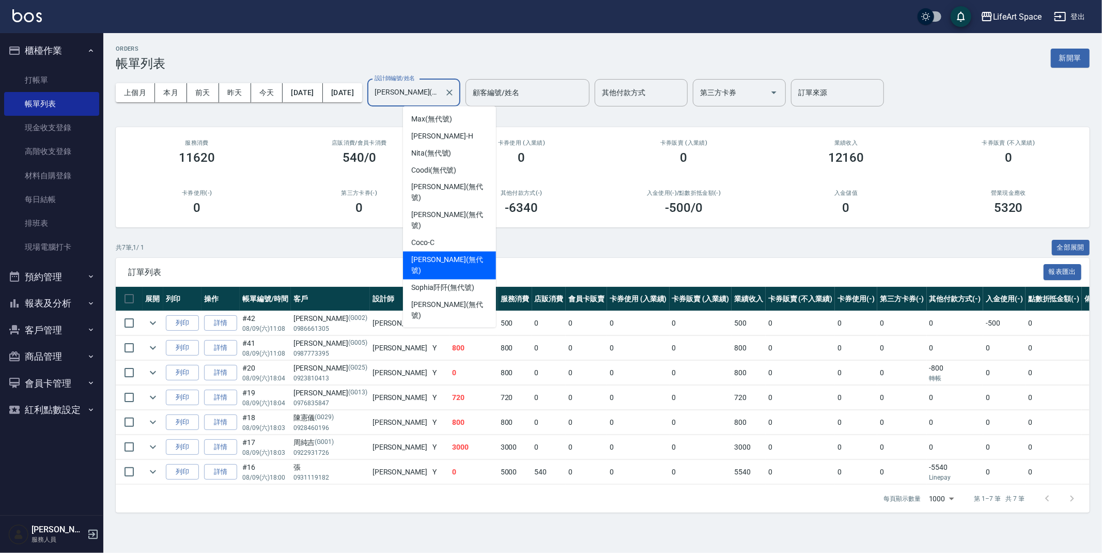
click at [440, 97] on input "[PERSON_NAME](無代號)" at bounding box center [406, 93] width 68 height 18
click at [455, 235] on div "Coco -C" at bounding box center [449, 243] width 93 height 17
type input "Coco-C"
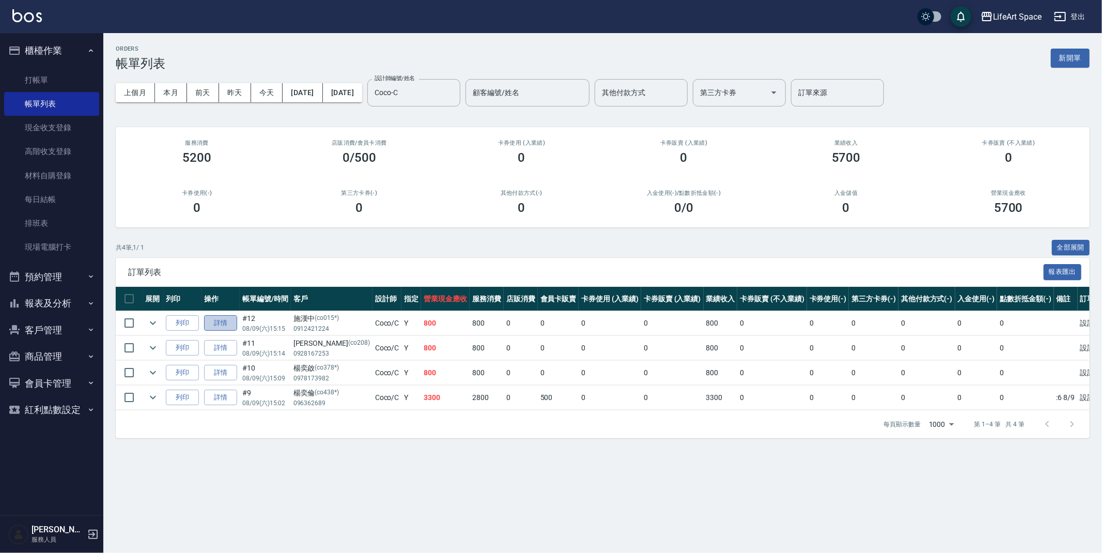
click at [235, 325] on link "詳情" at bounding box center [220, 323] width 33 height 16
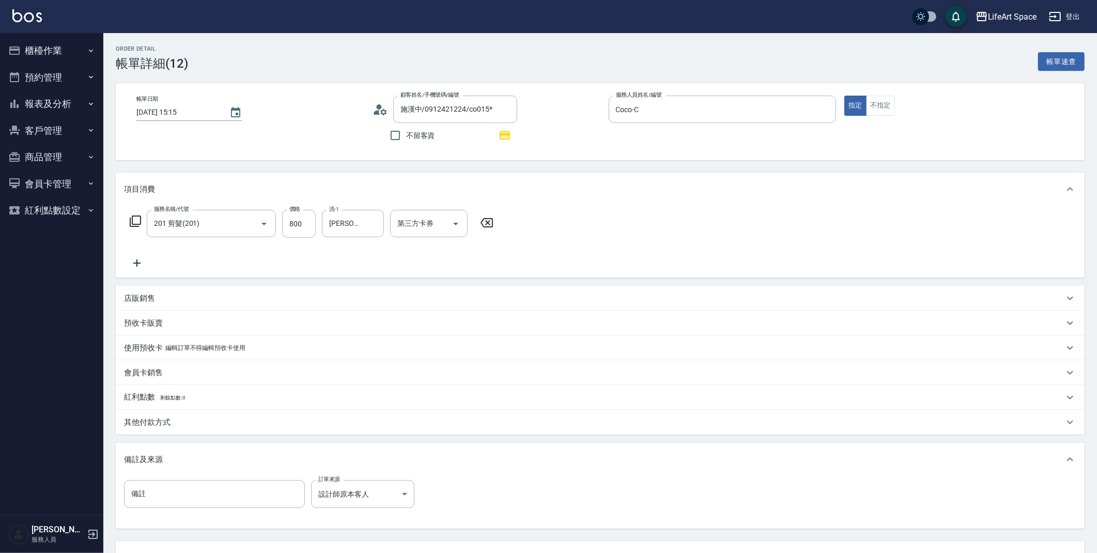
scroll to position [2, 0]
click at [182, 419] on div "其他付款方式" at bounding box center [594, 420] width 940 height 11
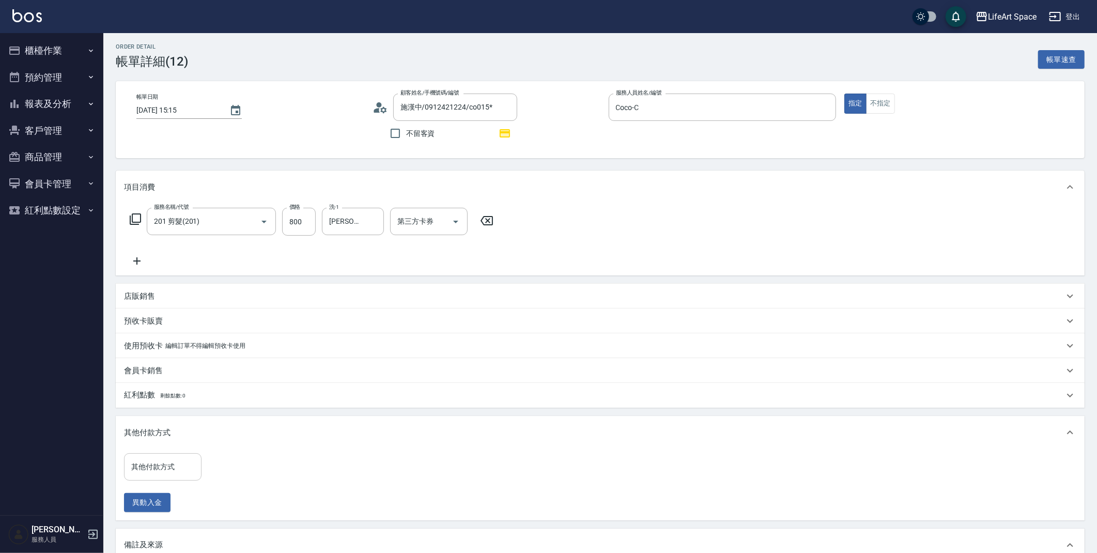
click at [174, 477] on div "其他付款方式" at bounding box center [162, 466] width 77 height 27
click at [155, 390] on span "轉帳" at bounding box center [162, 389] width 77 height 17
type input "轉帳"
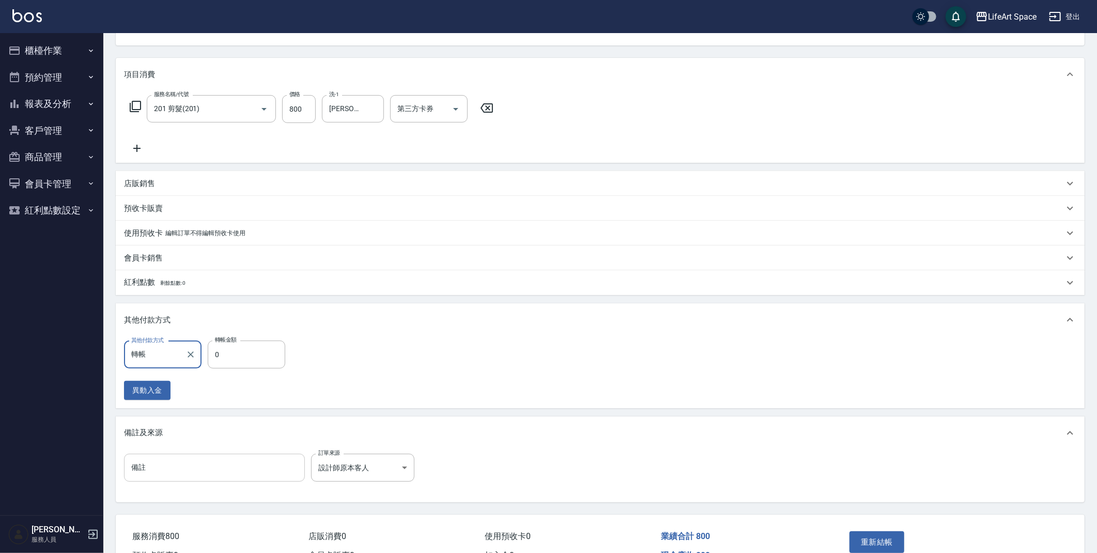
scroll to position [174, 0]
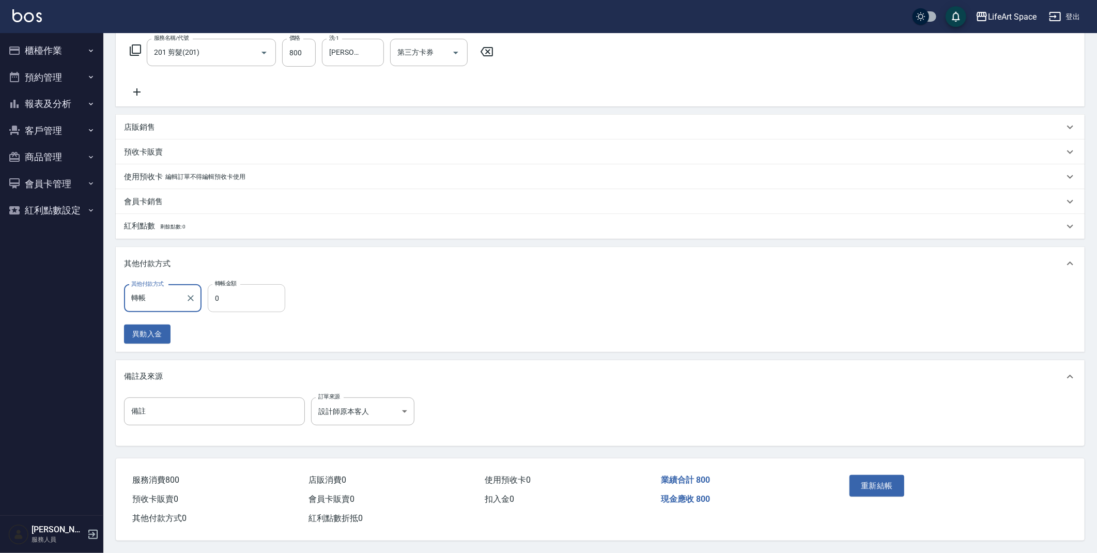
click at [249, 280] on div "其他付款方式 轉帳 其他付款方式 轉帳金額 0 轉帳金額 異動入金" at bounding box center [600, 316] width 968 height 72
click at [245, 297] on input "0" at bounding box center [246, 298] width 77 height 28
type input "800"
click at [904, 486] on div "重新結帳" at bounding box center [898, 493] width 107 height 45
click at [901, 485] on button "重新結帳" at bounding box center [876, 486] width 55 height 22
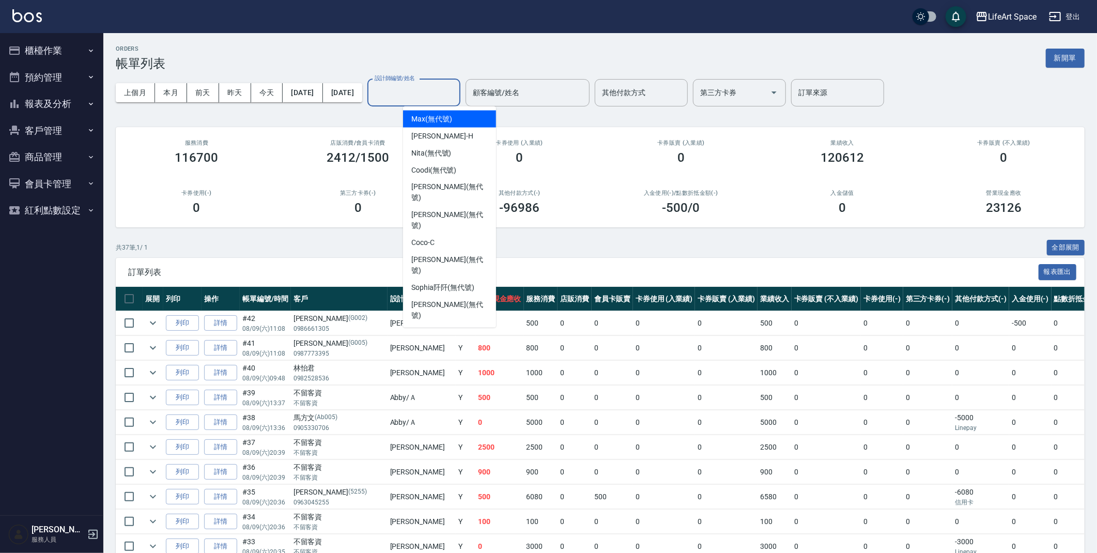
click at [448, 96] on input "設計師編號/姓名" at bounding box center [414, 93] width 84 height 18
click at [449, 235] on div "Coco -C" at bounding box center [449, 243] width 93 height 17
type input "Coco-C"
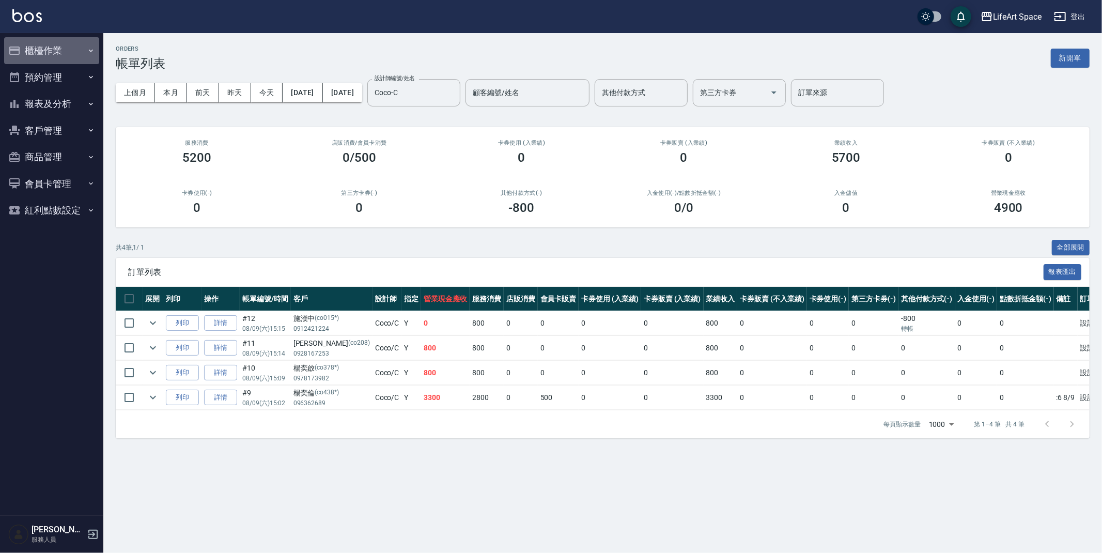
click at [72, 50] on button "櫃檯作業" at bounding box center [51, 50] width 95 height 27
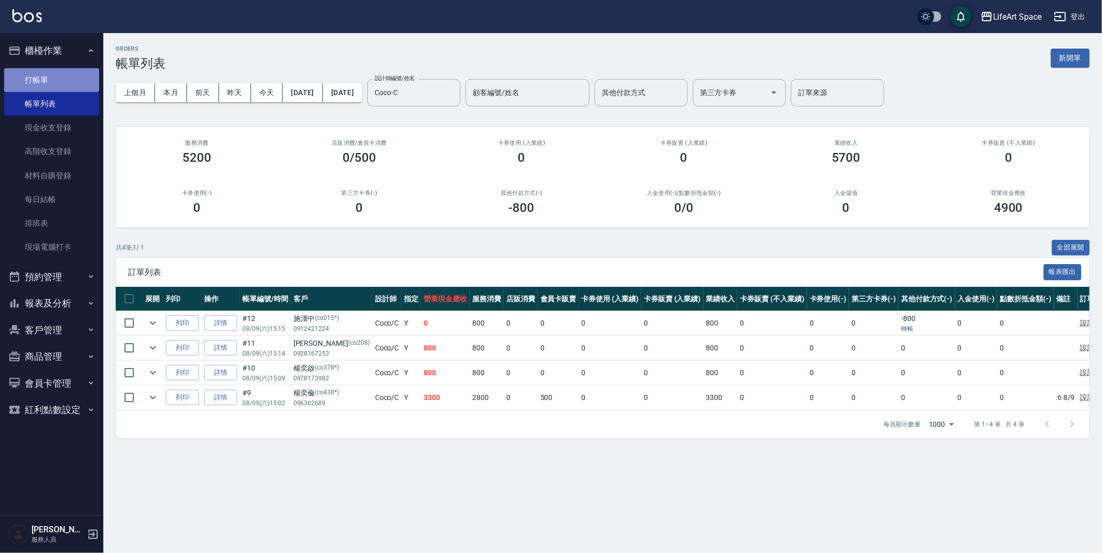
click at [59, 91] on link "打帳單" at bounding box center [51, 80] width 95 height 24
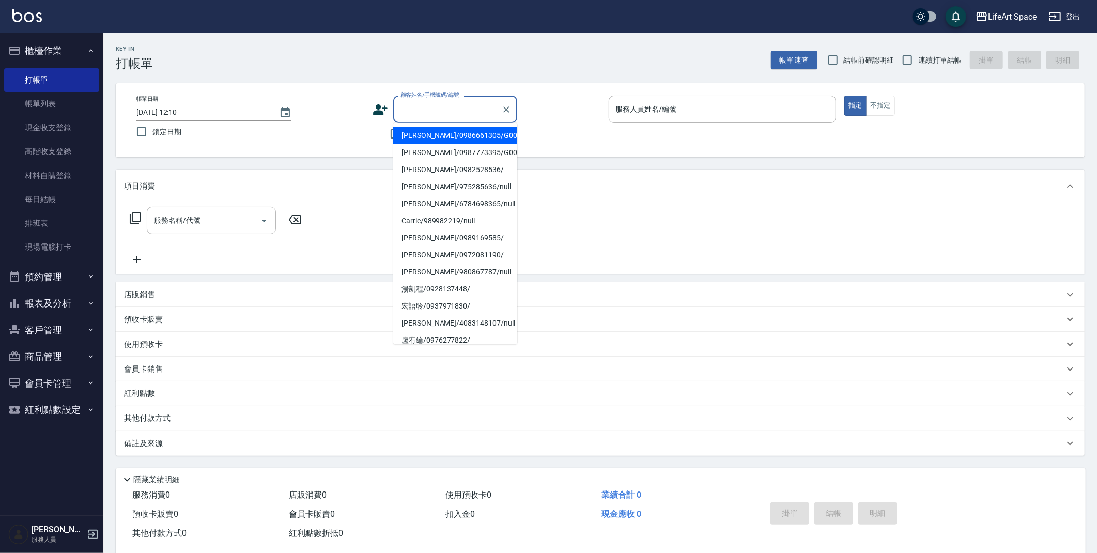
click at [440, 113] on input "顧客姓名/手機號碼/編號" at bounding box center [447, 109] width 99 height 18
type input "1"
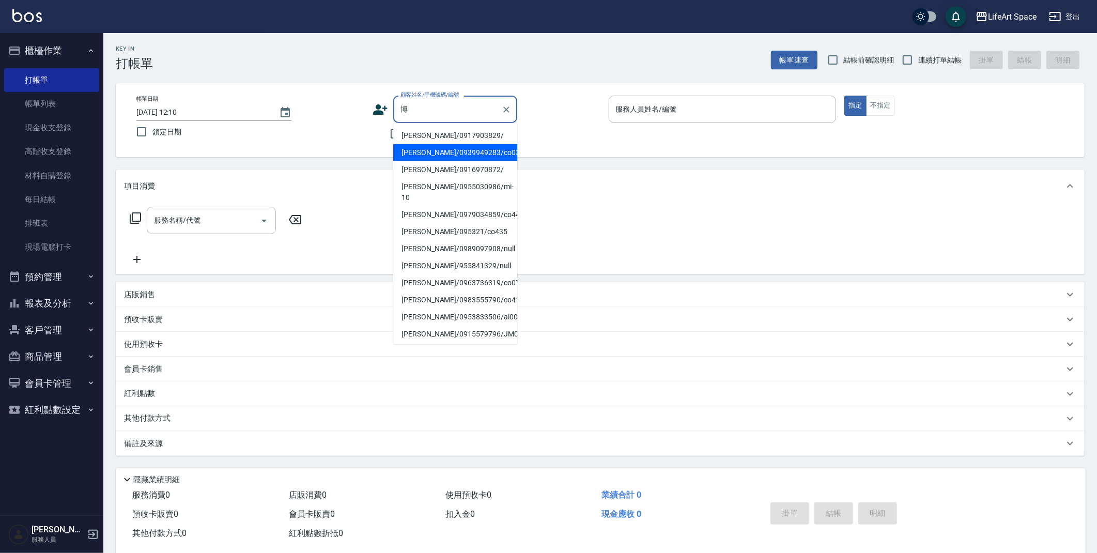
click at [441, 154] on li "[PERSON_NAME]/0939949283/co030" at bounding box center [455, 152] width 124 height 17
type input "[PERSON_NAME]/0939949283/co030"
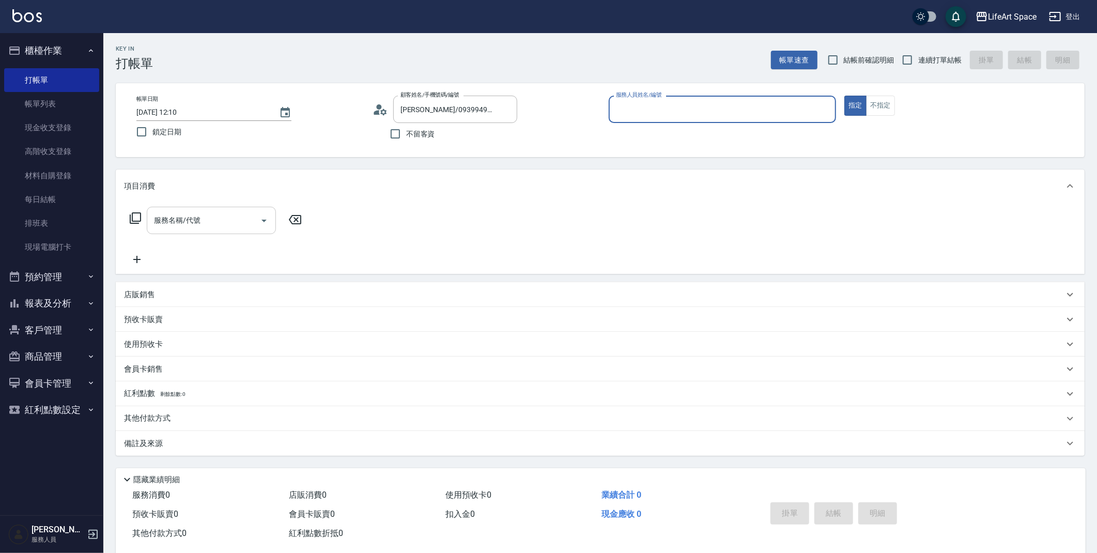
type input "Coco-C"
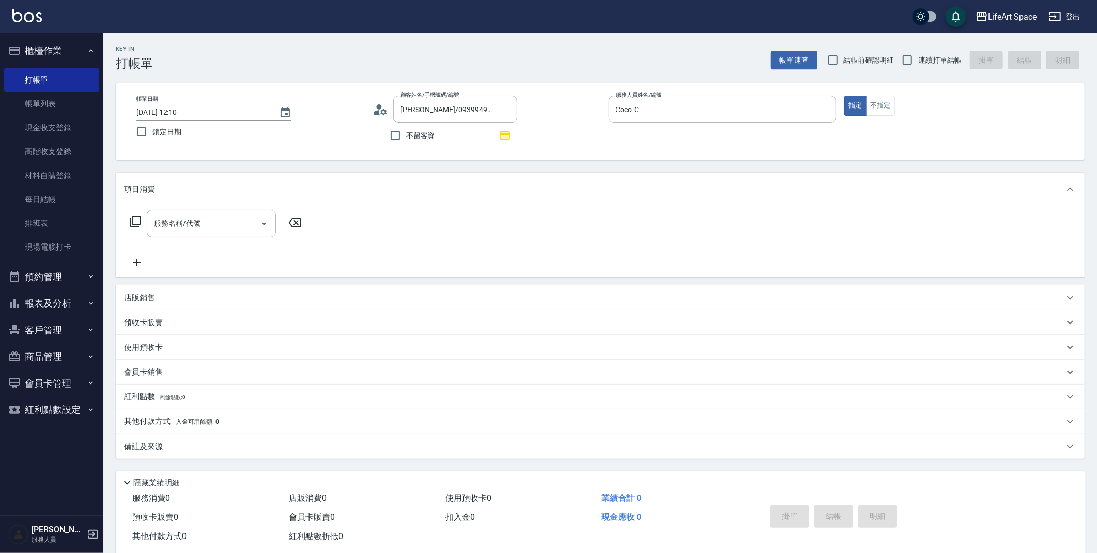
click at [373, 112] on icon at bounding box center [379, 109] width 15 height 15
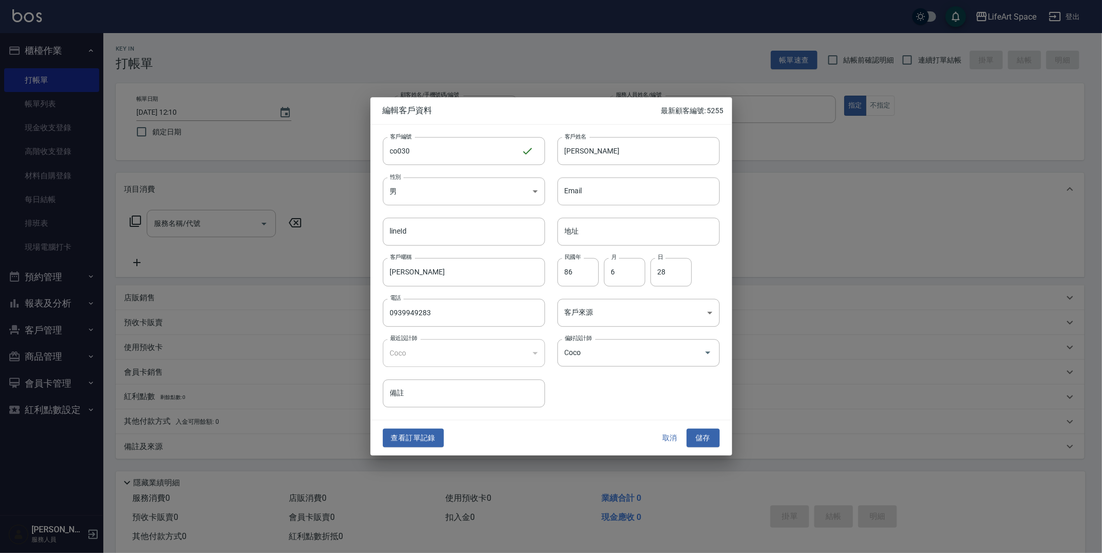
click at [656, 436] on button "取消" at bounding box center [669, 437] width 33 height 19
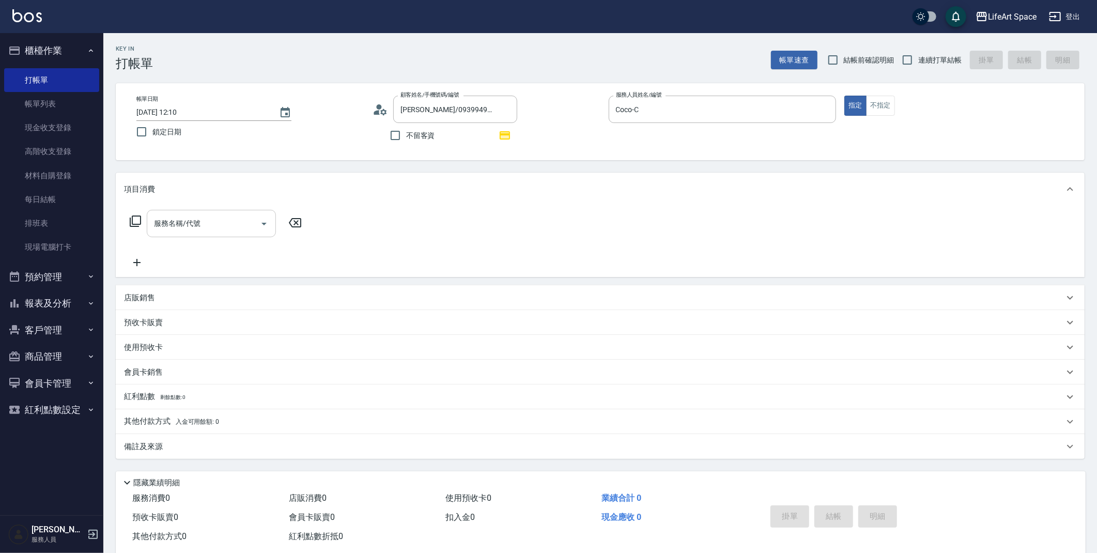
click at [164, 223] on div "服務名稱/代號 服務名稱/代號" at bounding box center [211, 223] width 129 height 27
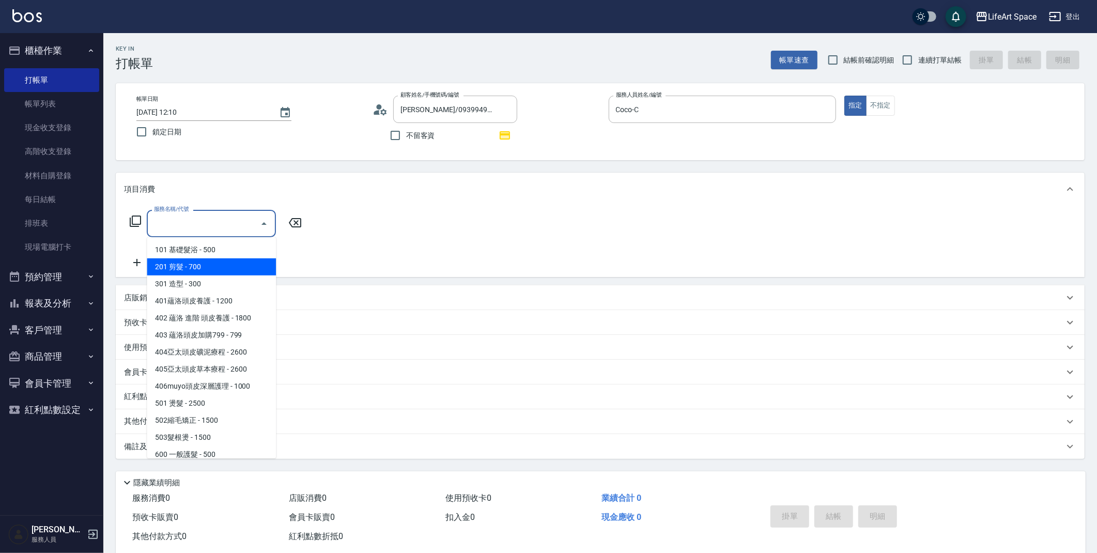
click at [184, 270] on span "201 剪髮 - 700" at bounding box center [211, 266] width 129 height 17
type input "201 剪髮(201)"
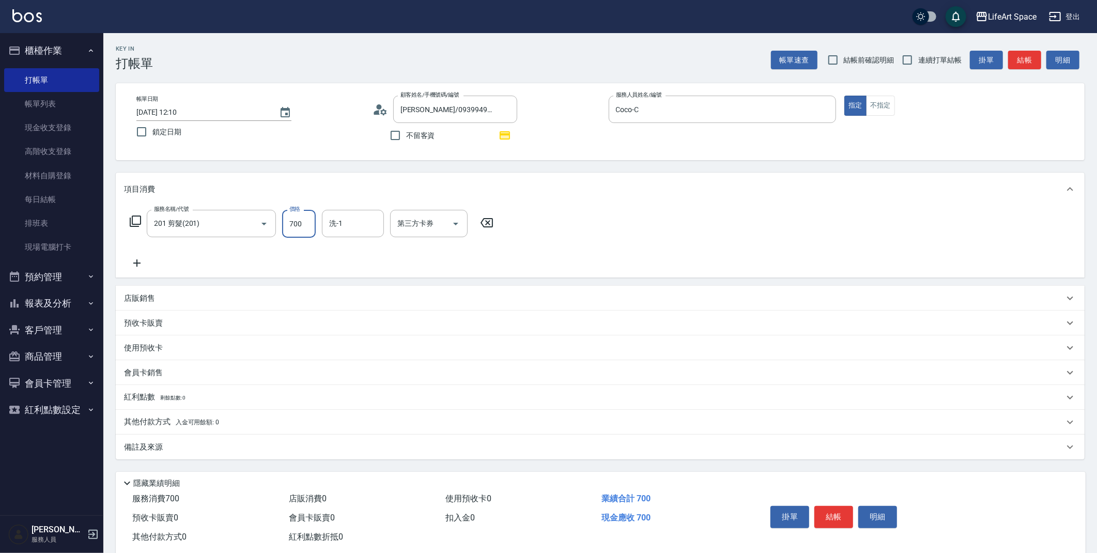
click at [296, 229] on input "700" at bounding box center [299, 224] width 34 height 28
type input "800"
click at [355, 444] on div "備註及來源" at bounding box center [594, 447] width 940 height 11
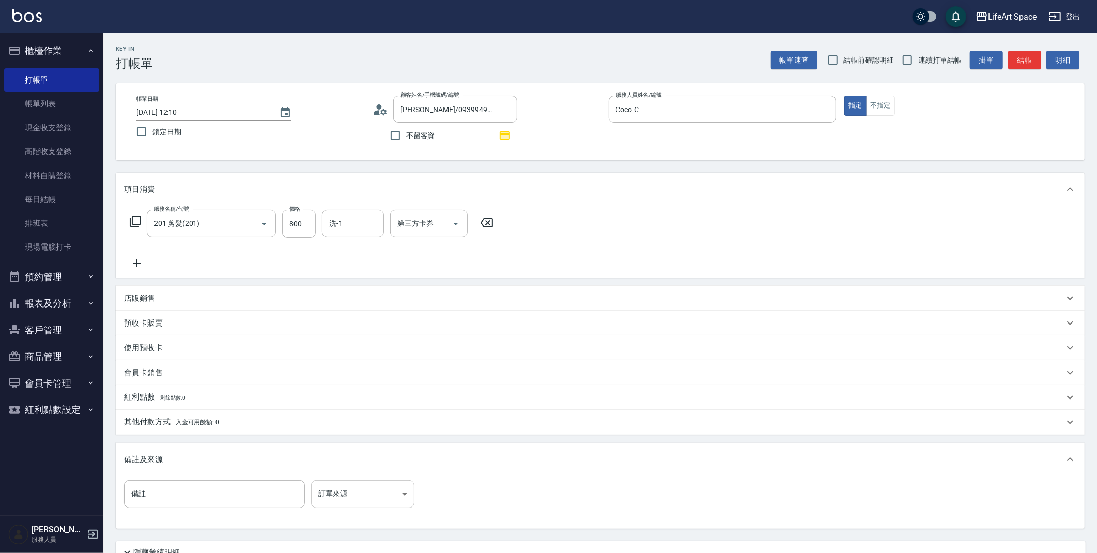
click at [354, 499] on body "LifeArt Space 登出 櫃檯作業 打帳單 帳單列表 現金收支登錄 高階收支登錄 材料自購登錄 每日結帳 排班表 現場電腦打卡 預約管理 預約管理 單…" at bounding box center [548, 320] width 1097 height 640
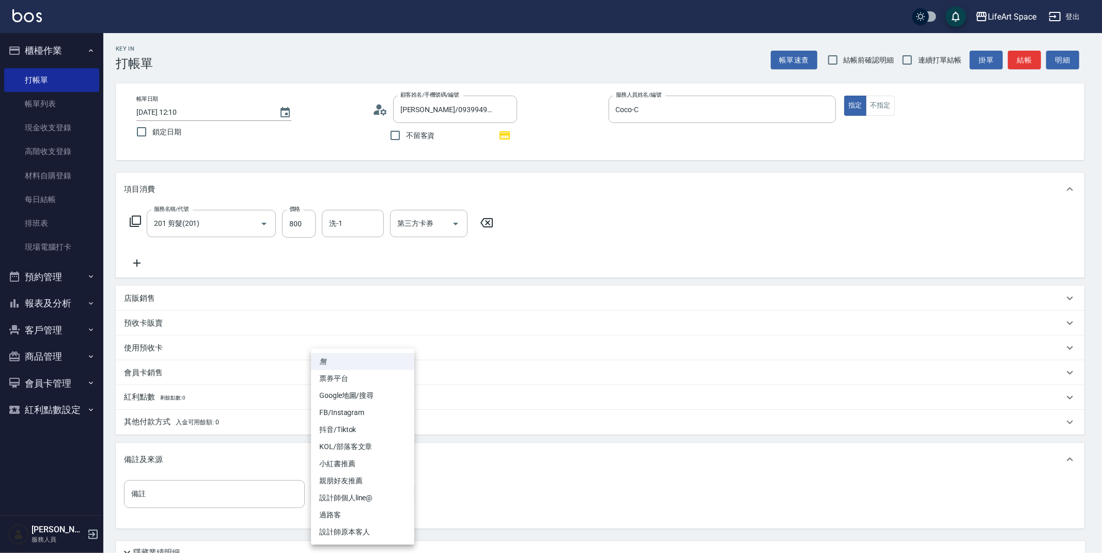
click at [352, 532] on li "設計師原本客人" at bounding box center [362, 531] width 103 height 17
type input "設計師原本客人"
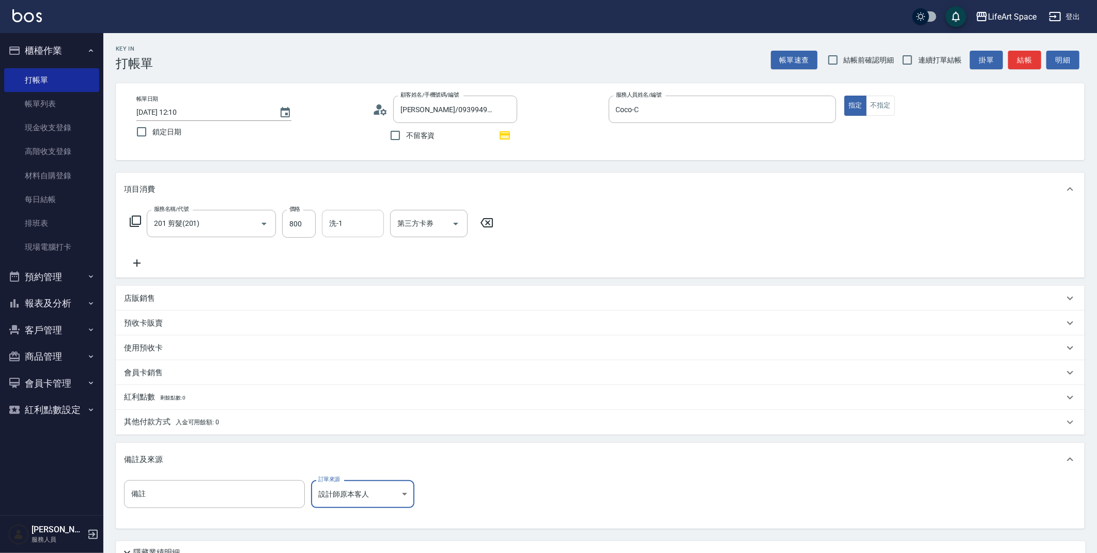
click at [348, 222] on input "洗-1" at bounding box center [352, 223] width 53 height 18
click at [356, 245] on span "[PERSON_NAME] (無代號)" at bounding box center [357, 255] width 55 height 22
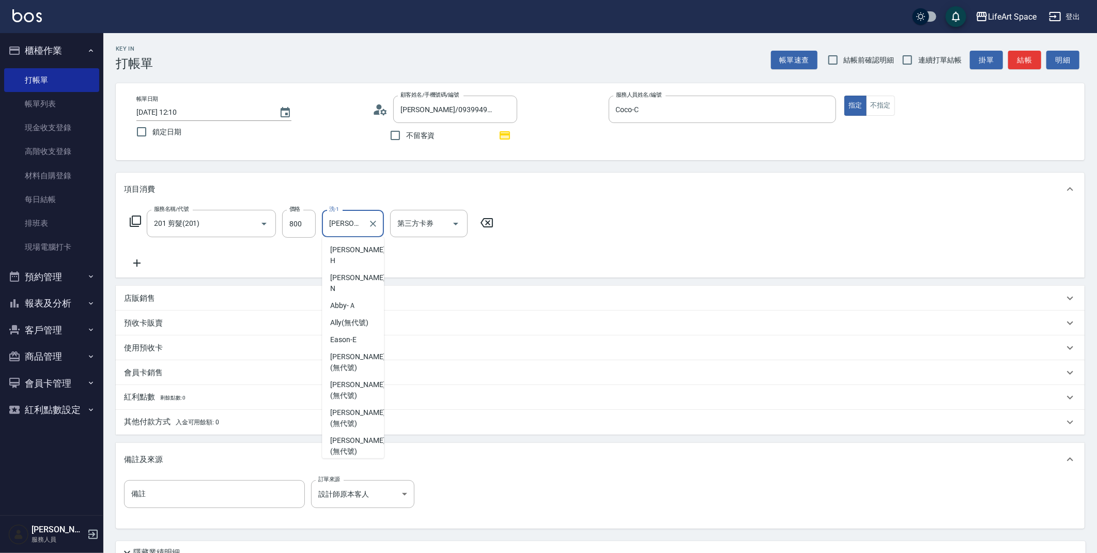
click at [357, 215] on input "[PERSON_NAME](無代號)" at bounding box center [344, 223] width 37 height 18
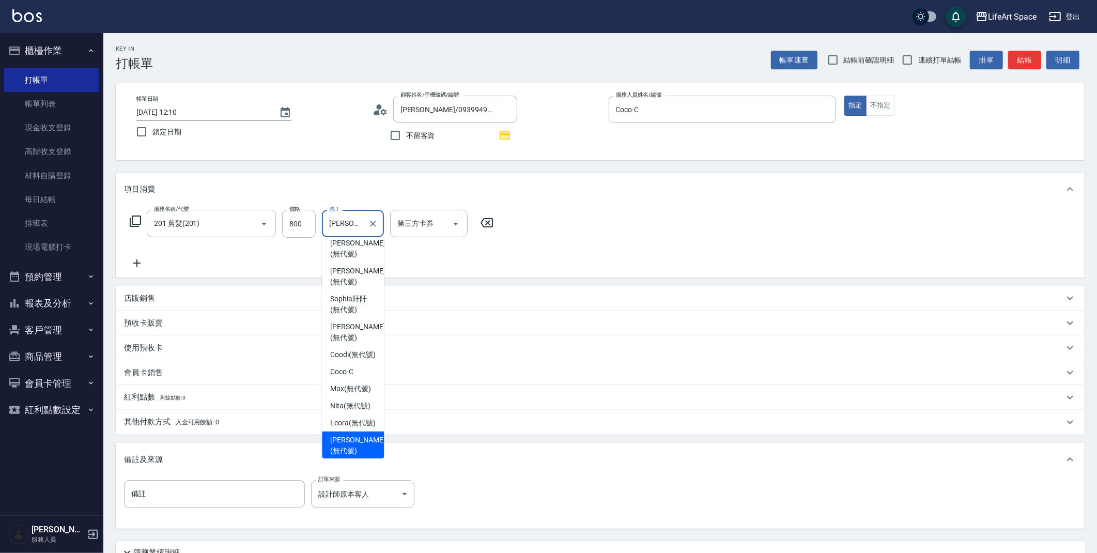
type input "cPatty(無代號)"
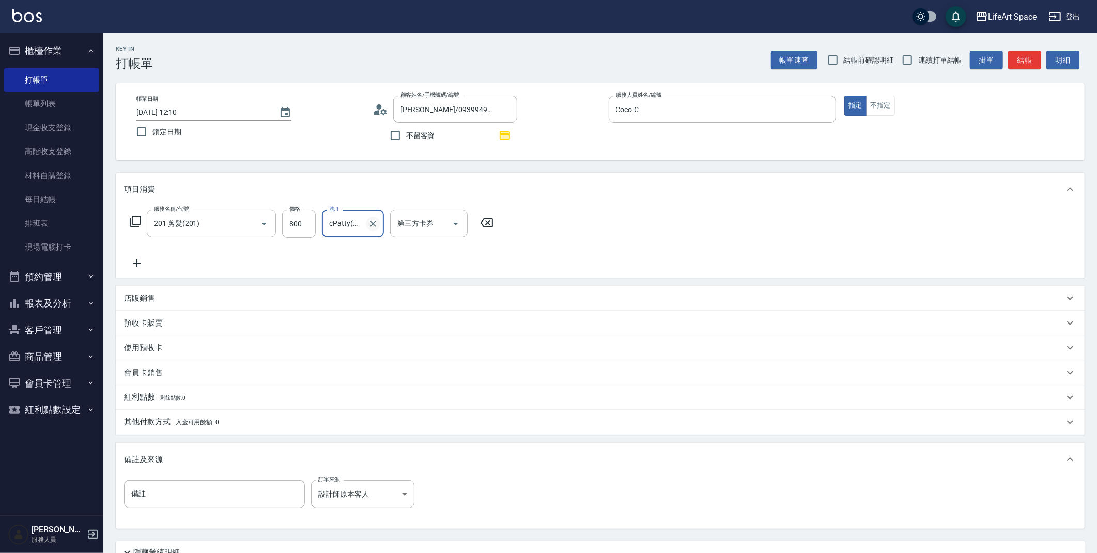
click at [371, 224] on icon "Clear" at bounding box center [373, 223] width 10 height 10
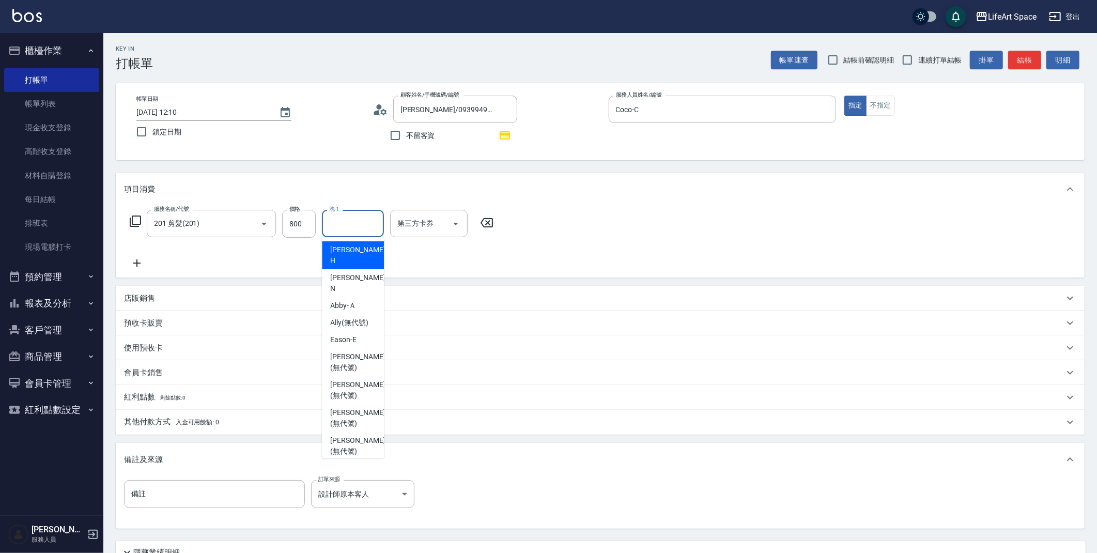
click at [352, 224] on input "洗-1" at bounding box center [352, 223] width 53 height 18
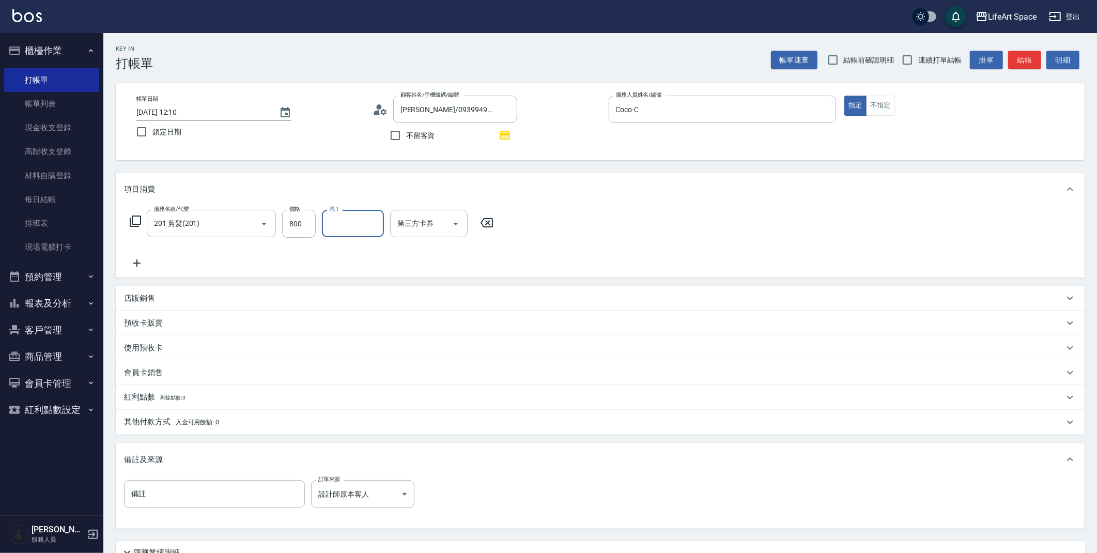
click at [349, 215] on input "洗-1" at bounding box center [352, 223] width 53 height 18
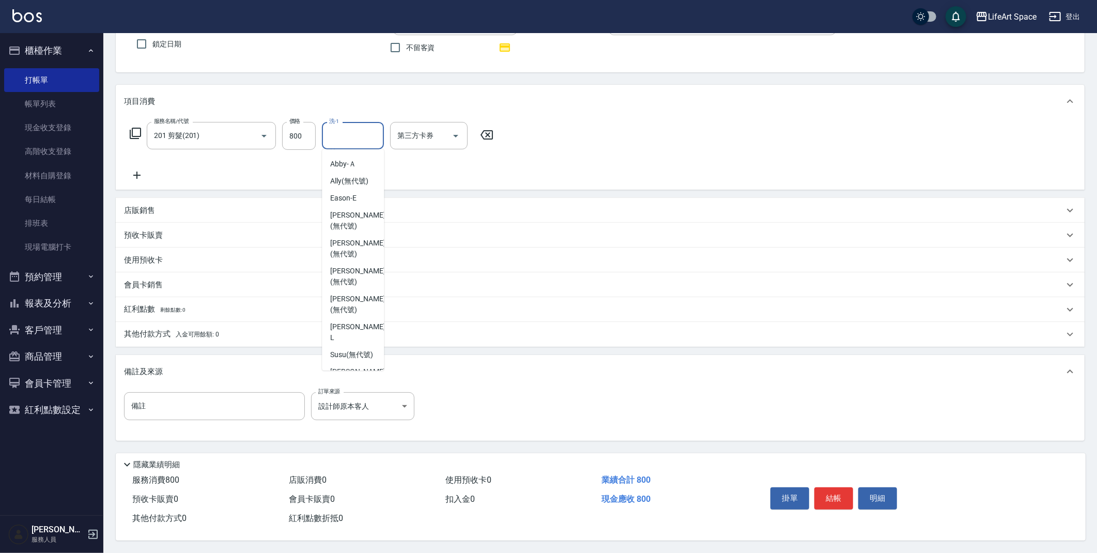
scroll to position [0, 0]
click at [347, 347] on span "[PERSON_NAME] (無代號)" at bounding box center [357, 358] width 55 height 22
type input "[PERSON_NAME](無代號)"
click at [823, 492] on button "結帳" at bounding box center [833, 498] width 39 height 22
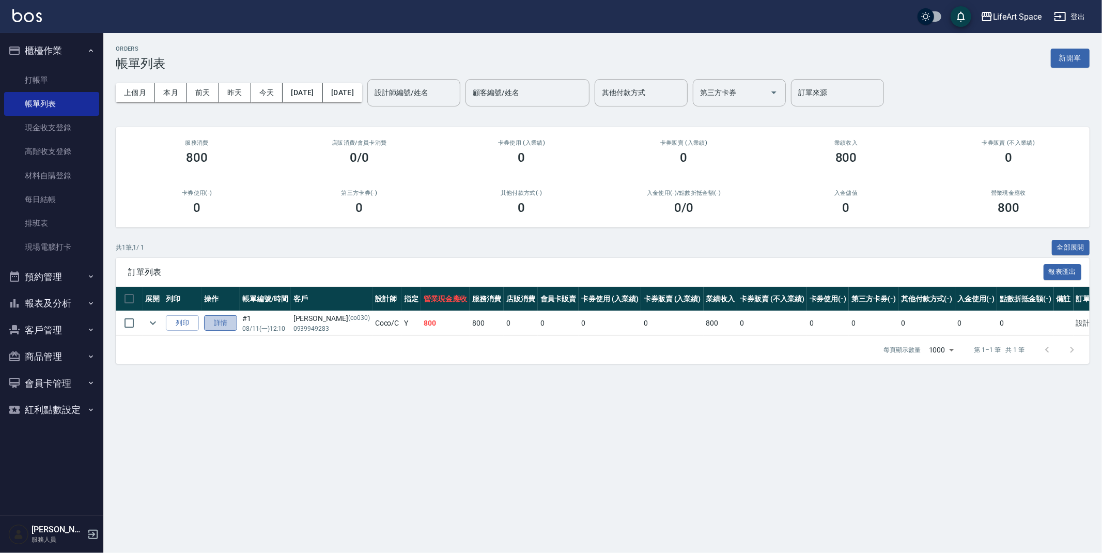
click at [223, 316] on link "詳情" at bounding box center [220, 323] width 33 height 16
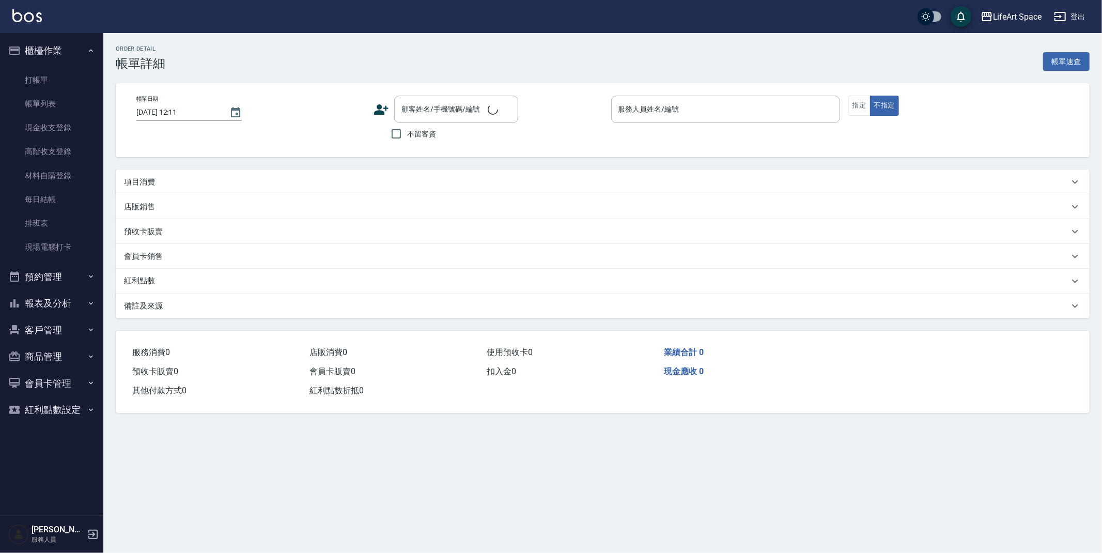
type input "[DATE] 12:10"
type input "Coco-C"
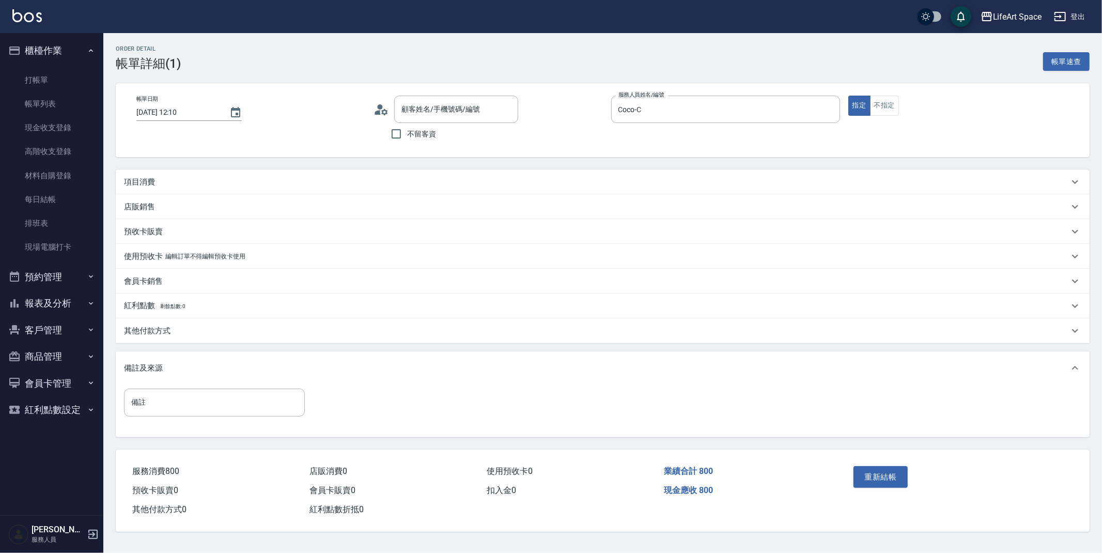
type input "[PERSON_NAME]/0939949283/co030"
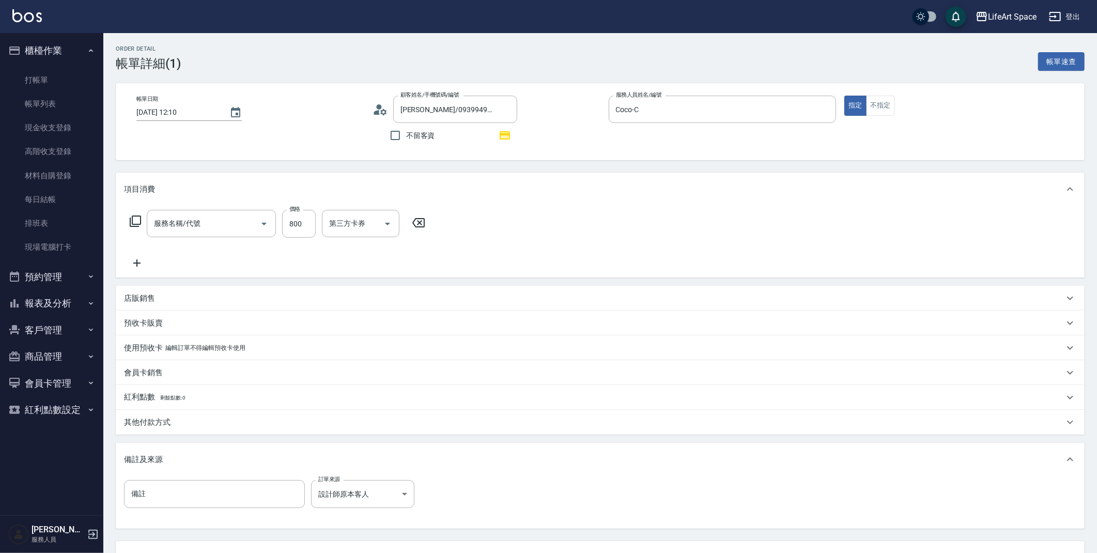
type input "201 剪髮(201)"
click at [172, 113] on input "[DATE] 12:10" at bounding box center [177, 112] width 83 height 17
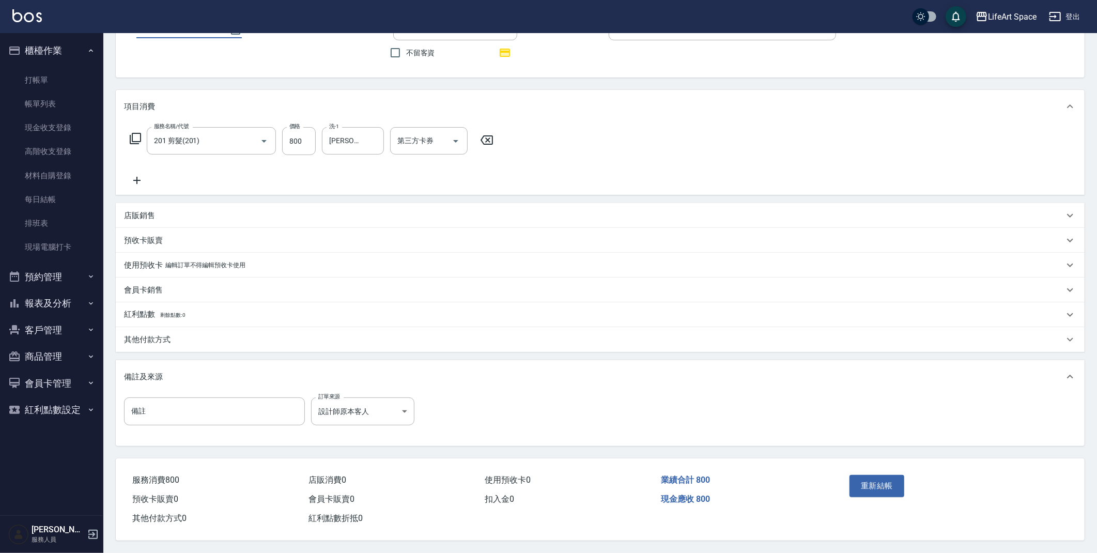
scroll to position [86, 0]
type input "[DATE] 12:10"
click at [888, 486] on button "重新結帳" at bounding box center [876, 486] width 55 height 22
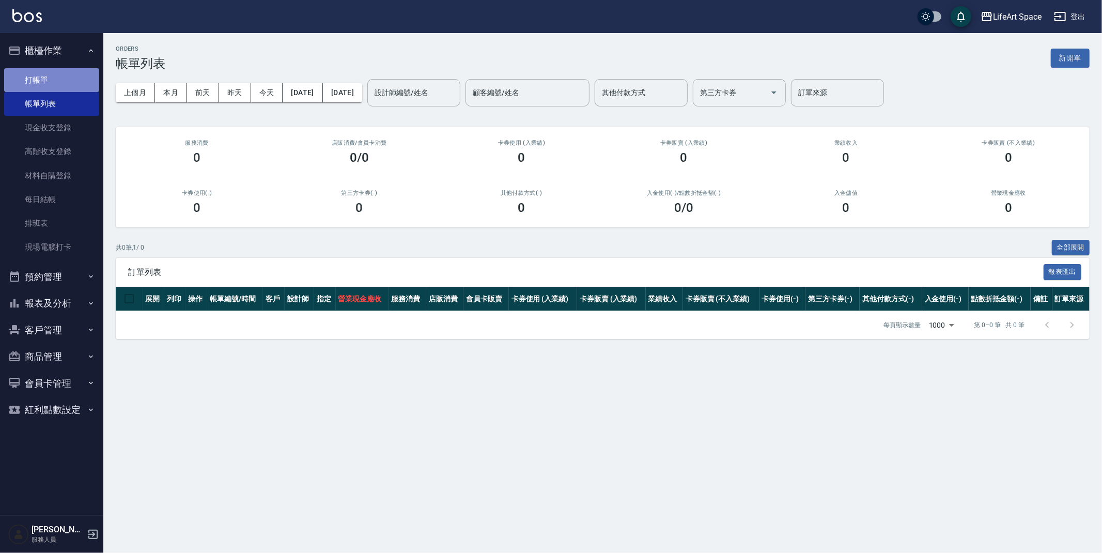
click at [71, 72] on link "打帳單" at bounding box center [51, 80] width 95 height 24
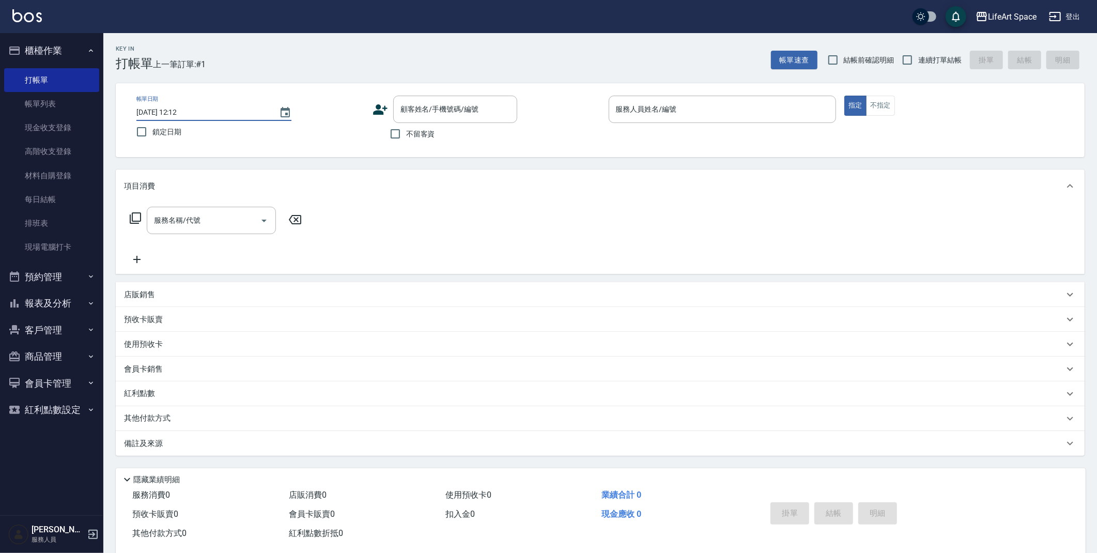
click at [170, 113] on input "[DATE] 12:12" at bounding box center [202, 112] width 132 height 17
type input "[DATE] 12:12"
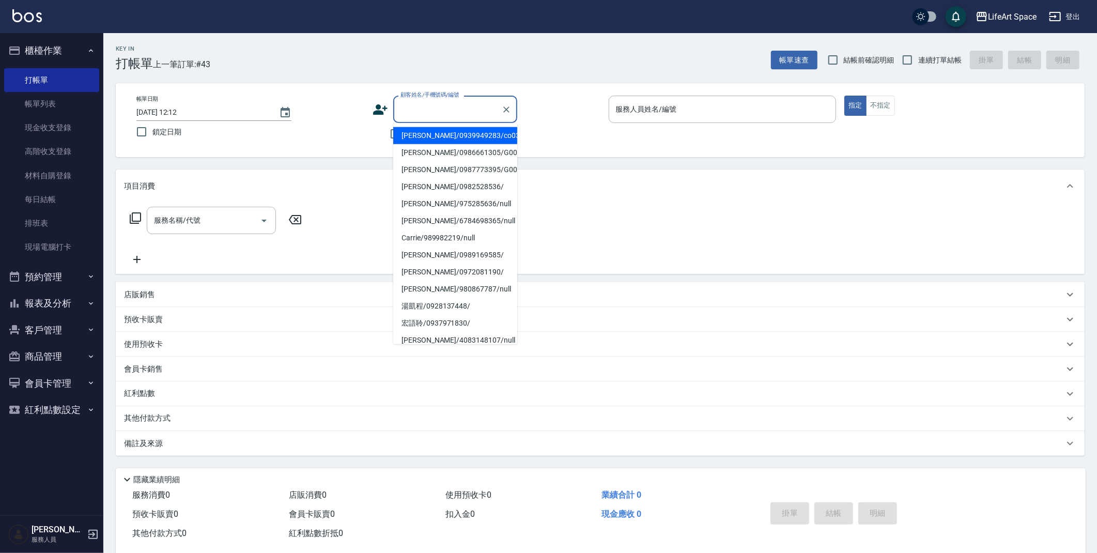
click at [442, 104] on input "顧客姓名/手機號碼/編號" at bounding box center [447, 109] width 99 height 18
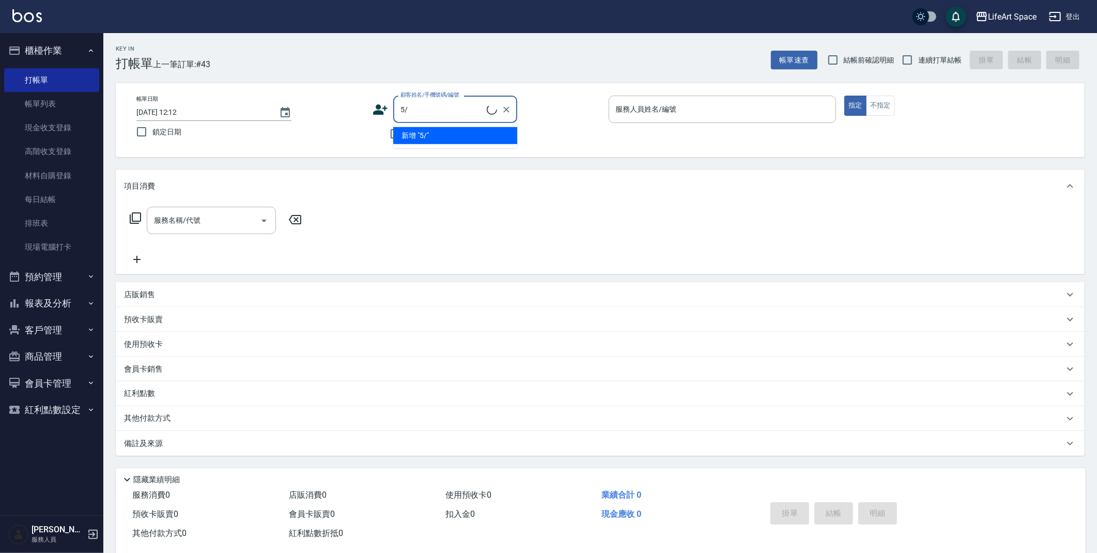
type input "5"
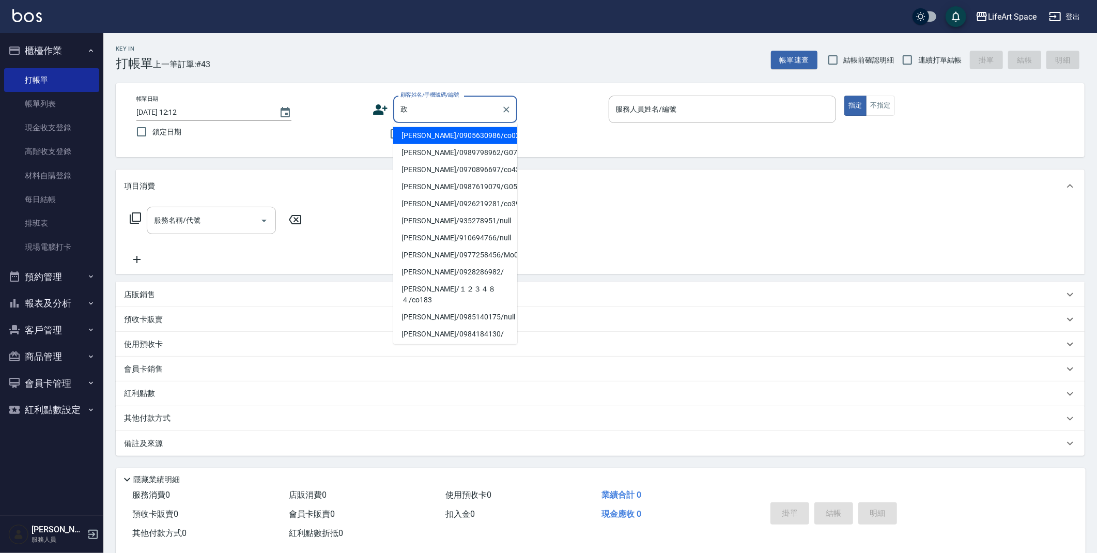
click at [465, 139] on li "[PERSON_NAME]/0905630986/co027*" at bounding box center [455, 135] width 124 height 17
type input "[PERSON_NAME]/0905630986/co027*"
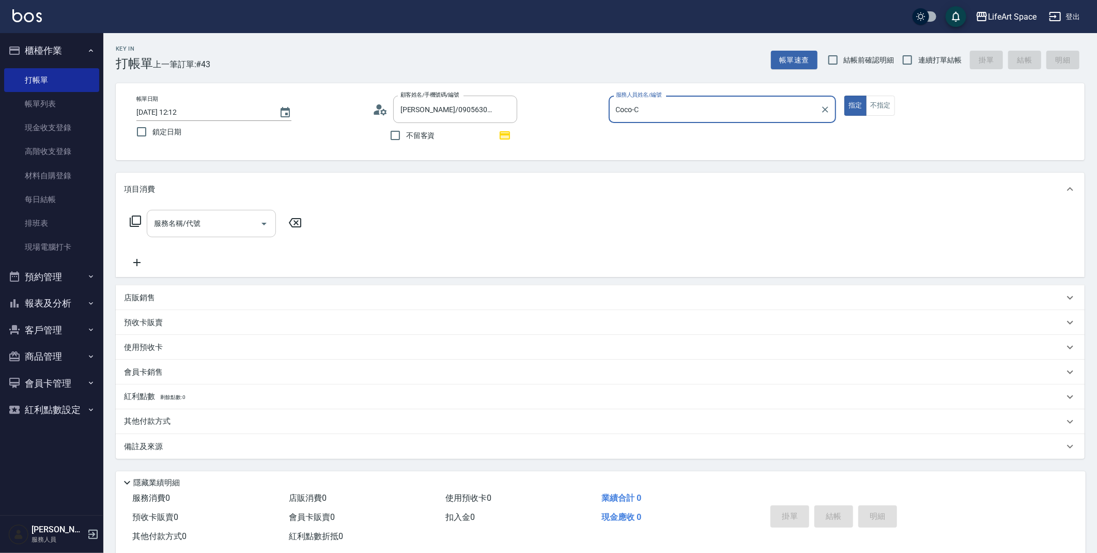
type input "Coco-C"
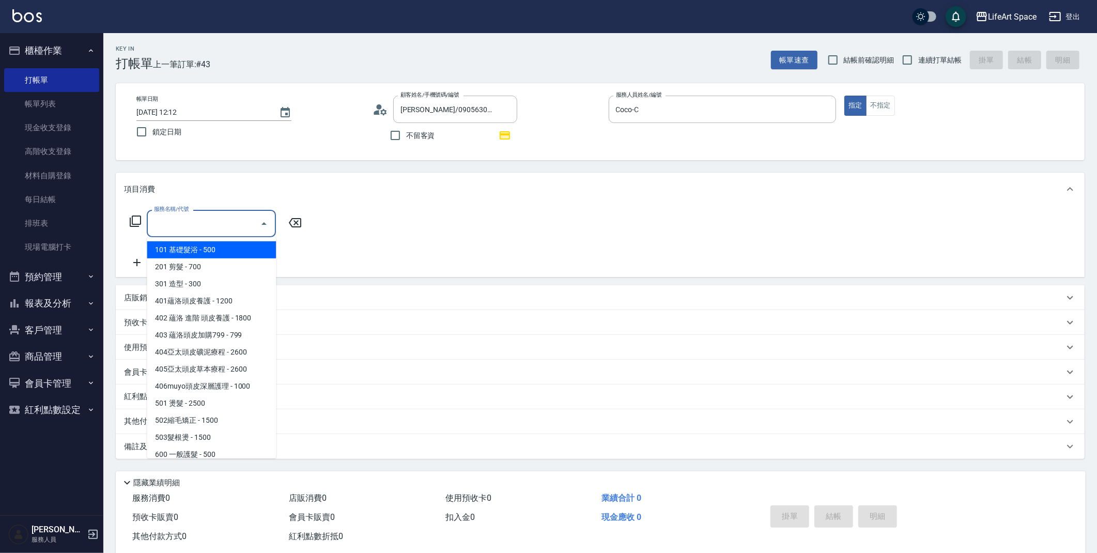
click at [214, 224] on input "服務名稱/代號" at bounding box center [203, 223] width 104 height 18
click at [207, 269] on span "201 剪髮 - 700" at bounding box center [211, 266] width 129 height 17
type input "201 剪髮(201)"
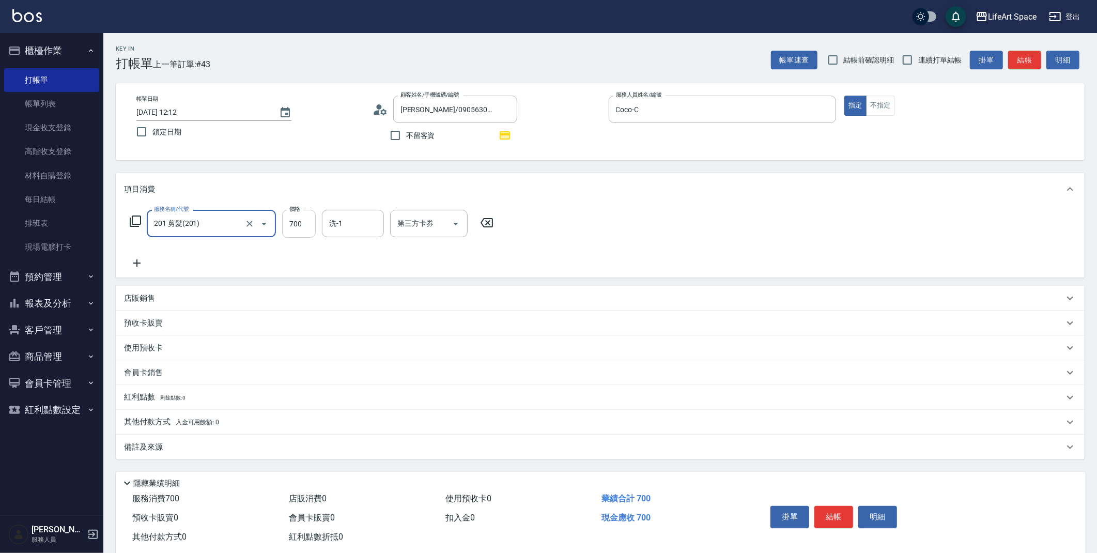
click at [300, 231] on input "700" at bounding box center [299, 224] width 34 height 28
type input "800"
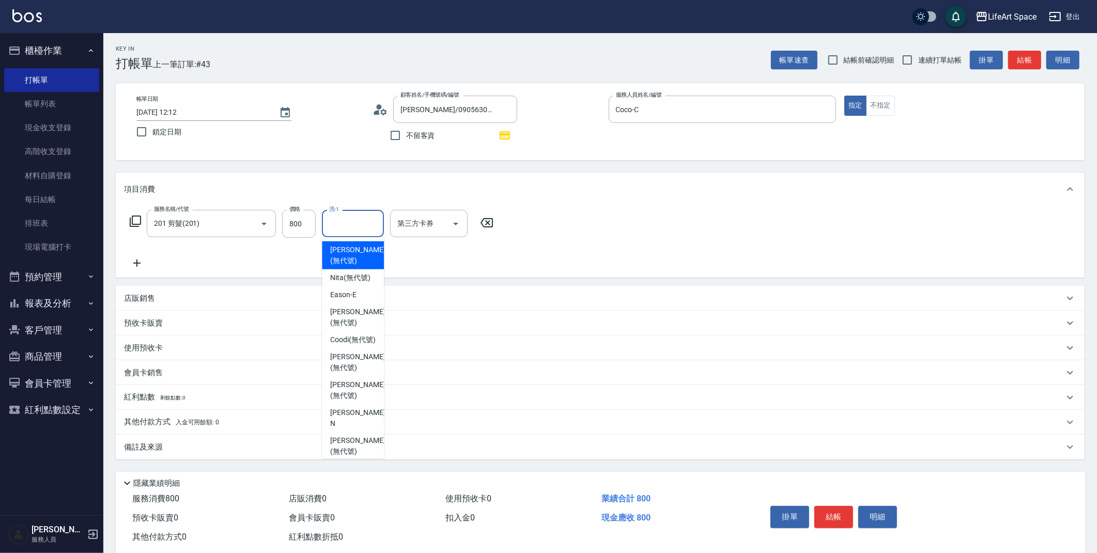
click at [345, 230] on input "洗-1" at bounding box center [352, 223] width 53 height 18
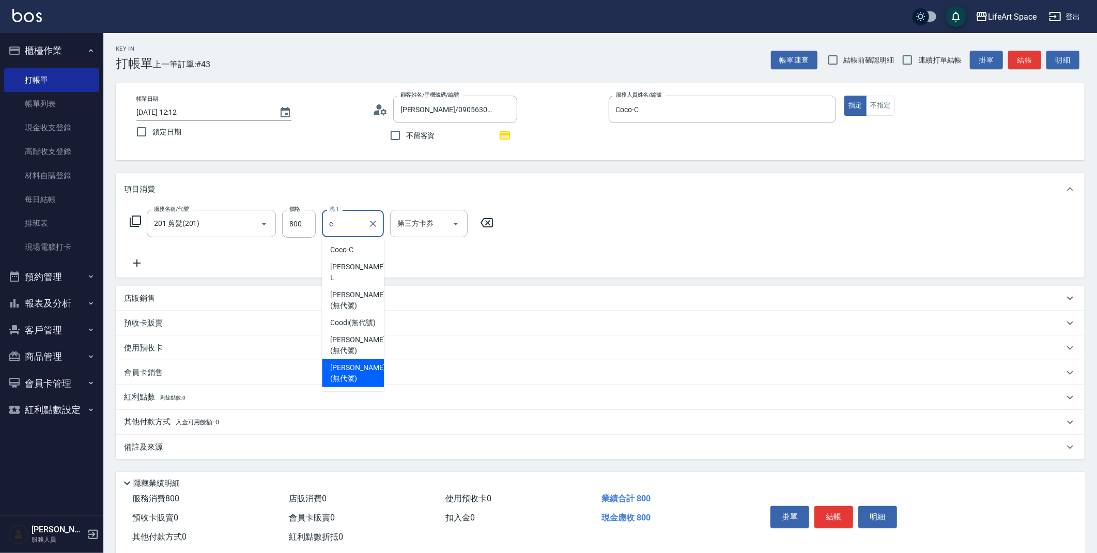
click at [351, 362] on span "[PERSON_NAME] (無代號)" at bounding box center [357, 373] width 55 height 22
type input "[PERSON_NAME](無代號)"
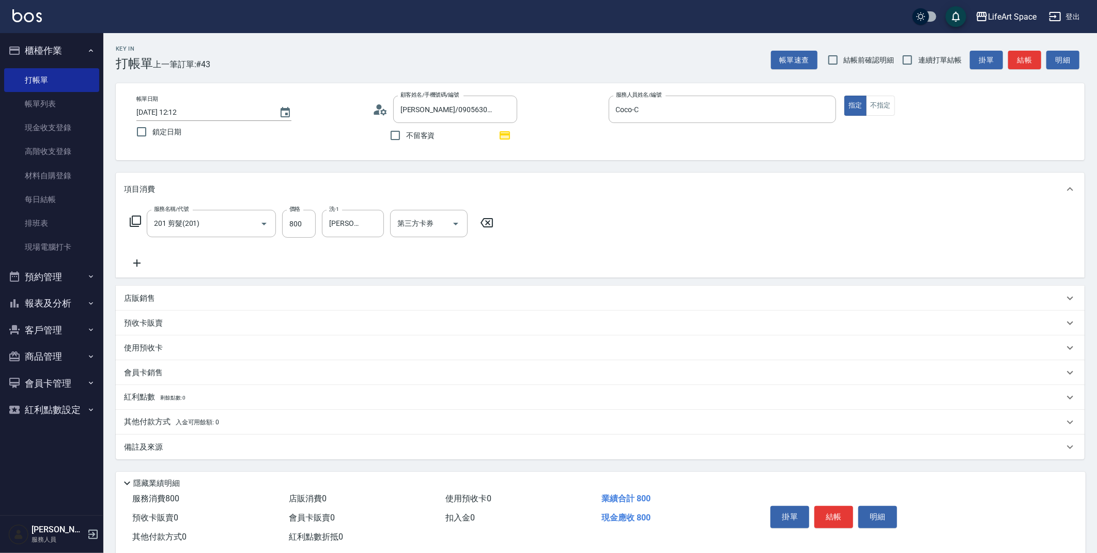
click at [303, 451] on div "備註及來源" at bounding box center [594, 447] width 940 height 11
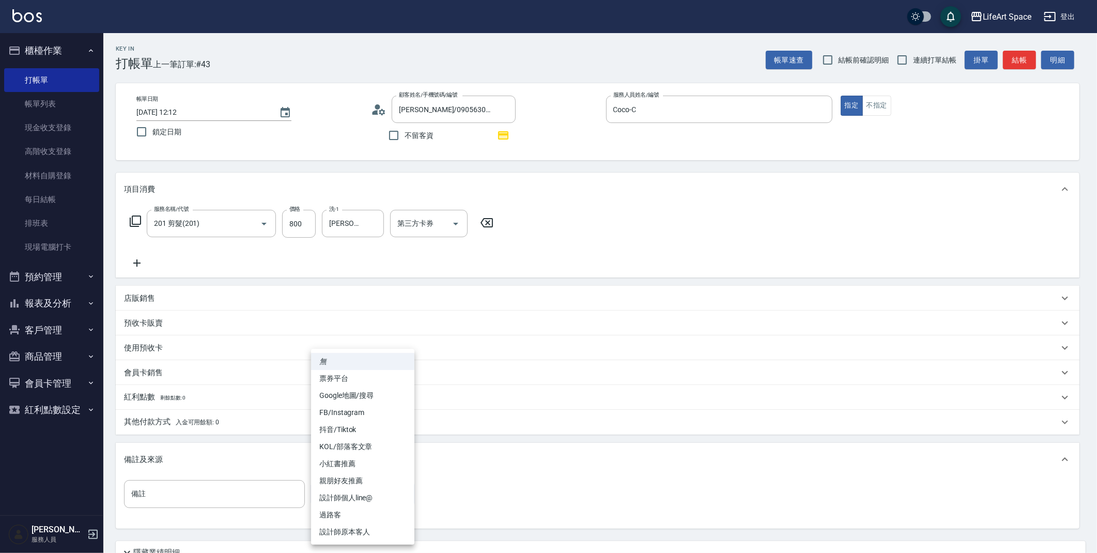
click at [348, 486] on body "LifeArt Space 登出 櫃檯作業 打帳單 帳單列表 現金收支登錄 高階收支登錄 材料自購登錄 每日結帳 排班表 現場電腦打卡 預約管理 預約管理 單…" at bounding box center [548, 320] width 1097 height 640
click at [356, 530] on li "設計師原本客人" at bounding box center [362, 531] width 103 height 17
type input "設計師原本客人"
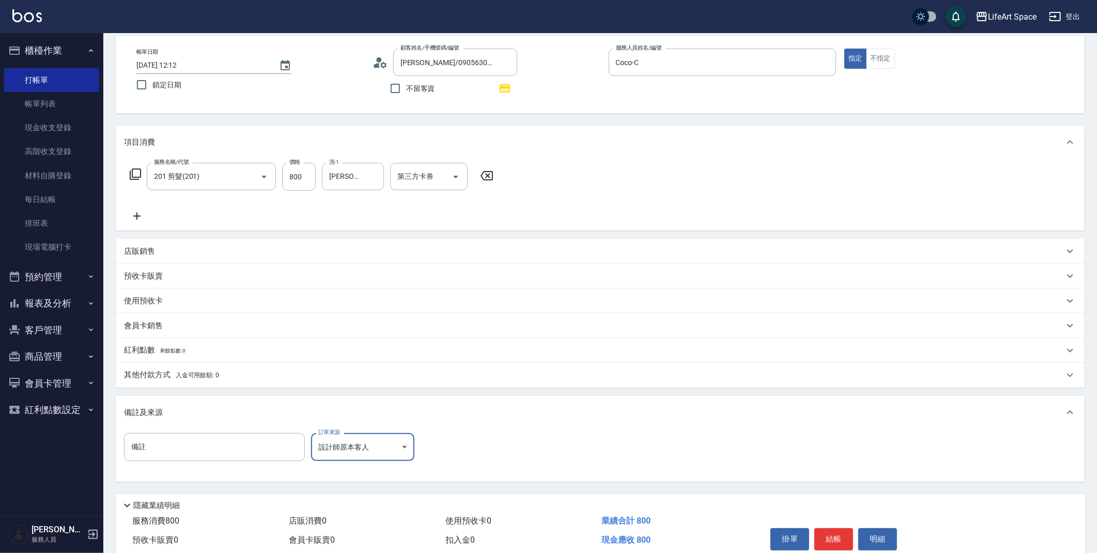
scroll to position [91, 0]
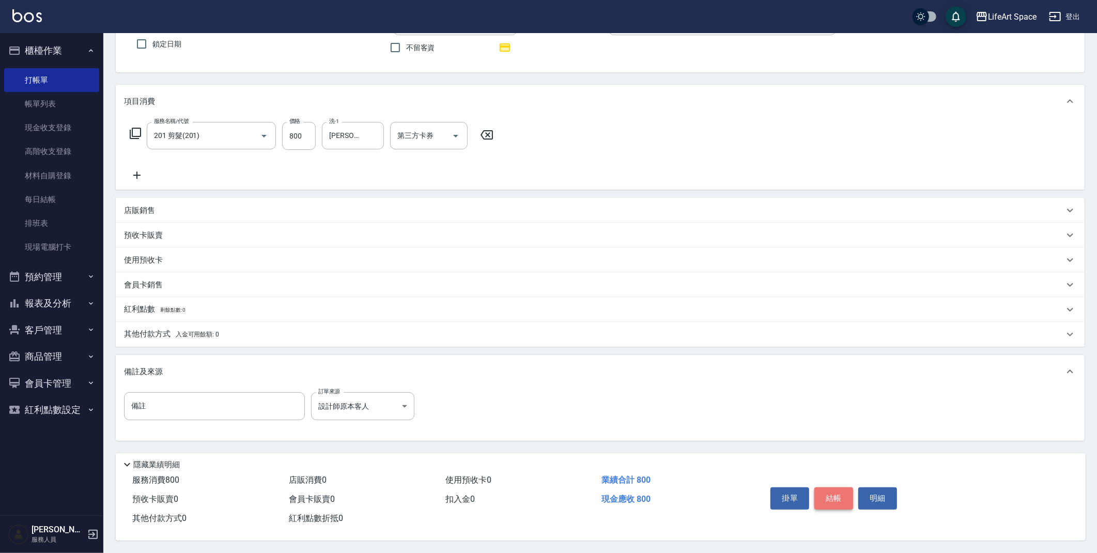
click at [846, 502] on button "結帳" at bounding box center [833, 498] width 39 height 22
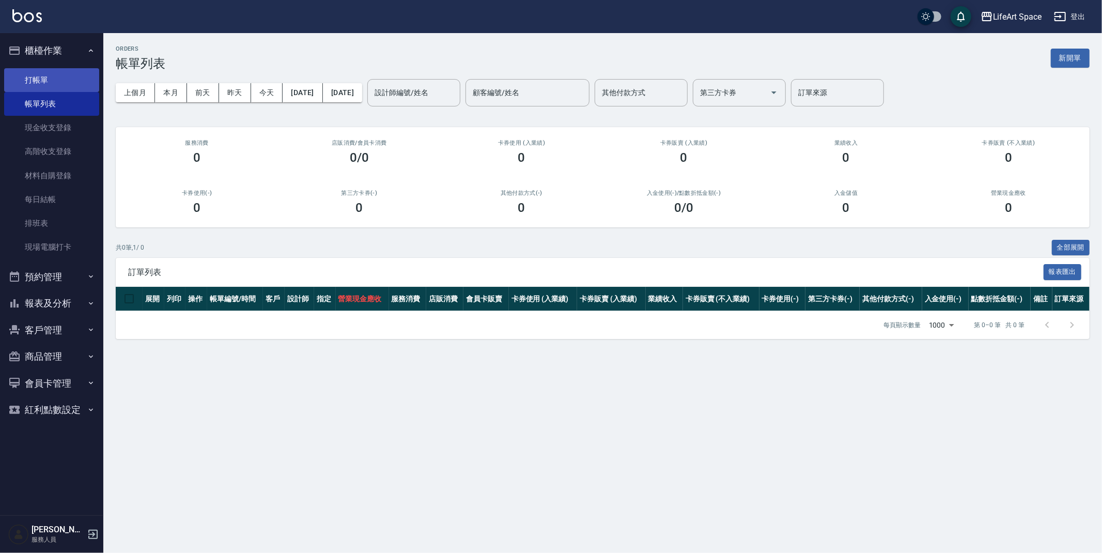
click at [47, 82] on link "打帳單" at bounding box center [51, 80] width 95 height 24
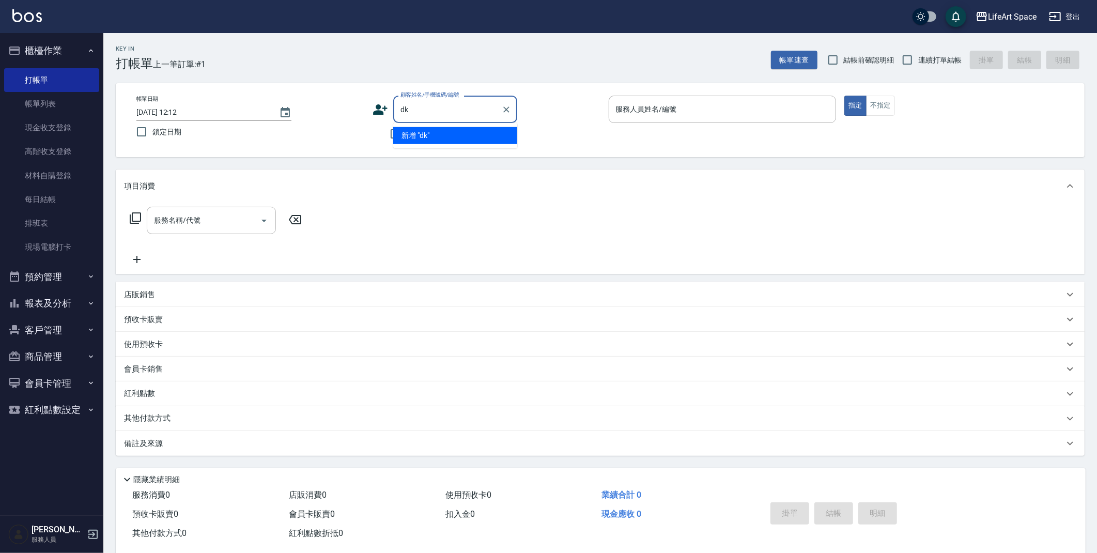
type input "d"
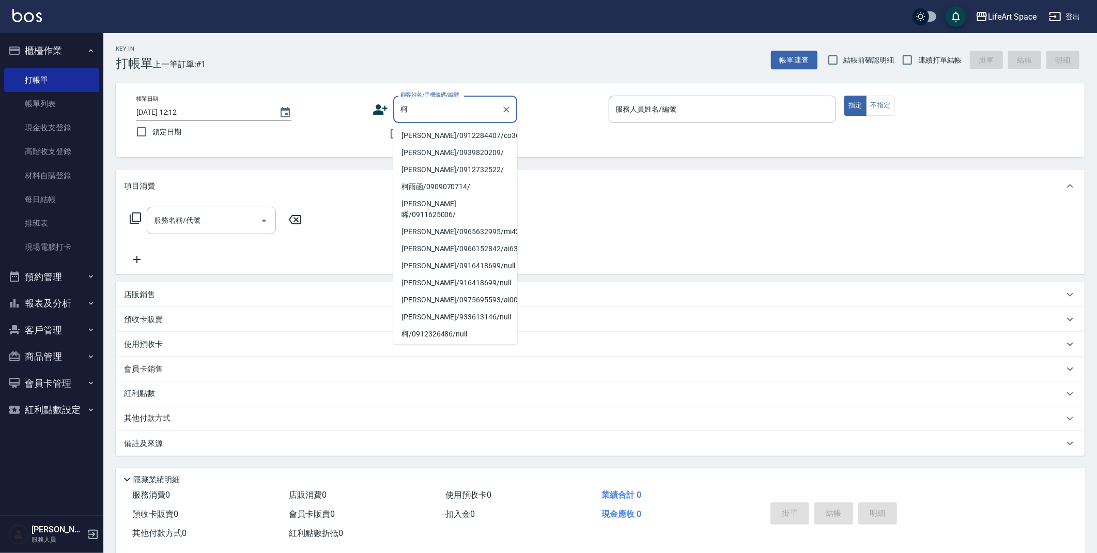
click at [428, 136] on li "[PERSON_NAME]/0912284407/co364*" at bounding box center [455, 135] width 124 height 17
type input "[PERSON_NAME]/0912284407/co364*"
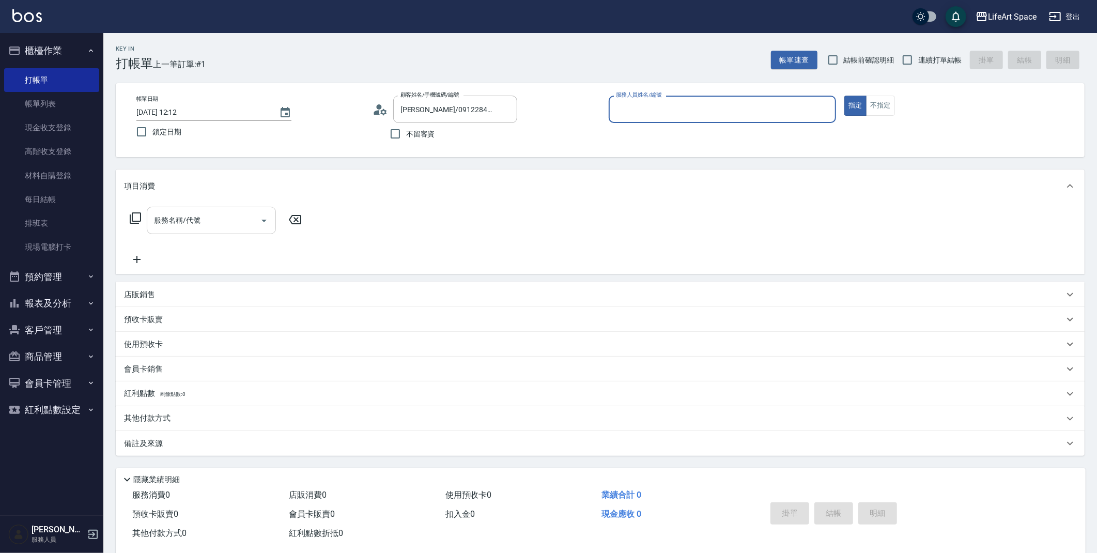
click at [226, 214] on input "服務名稱/代號" at bounding box center [203, 220] width 104 height 18
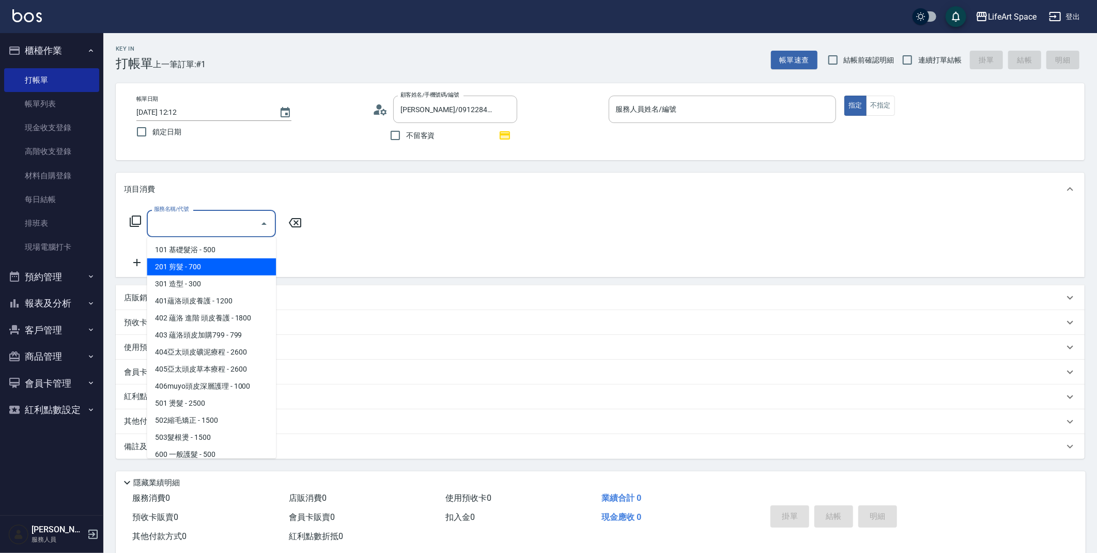
click at [218, 263] on span "201 剪髮 - 700" at bounding box center [211, 266] width 129 height 17
type input "201 剪髮(201)"
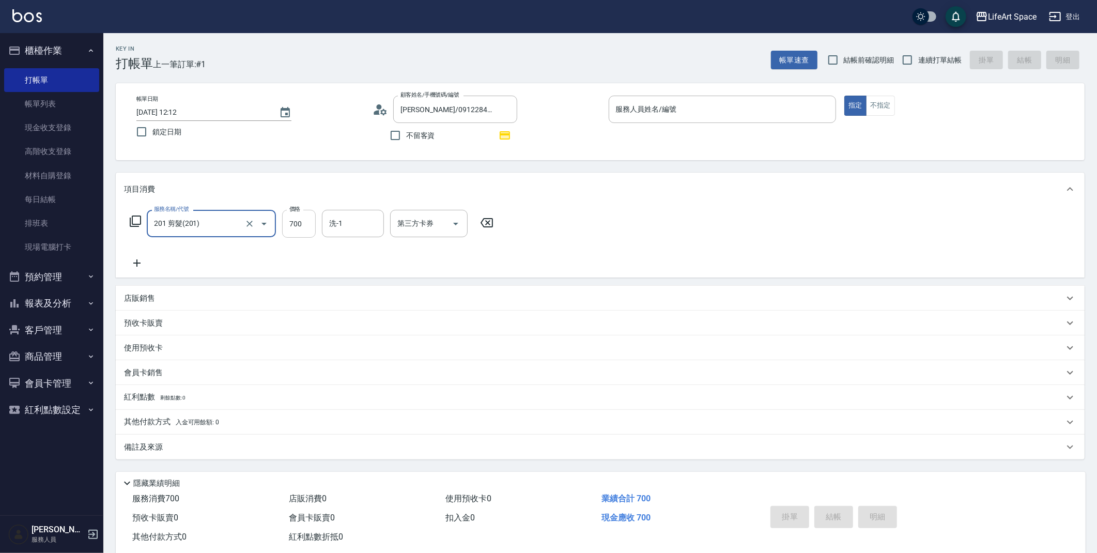
click at [296, 229] on input "700" at bounding box center [299, 224] width 34 height 28
type input "800"
click at [137, 258] on icon at bounding box center [137, 263] width 26 height 12
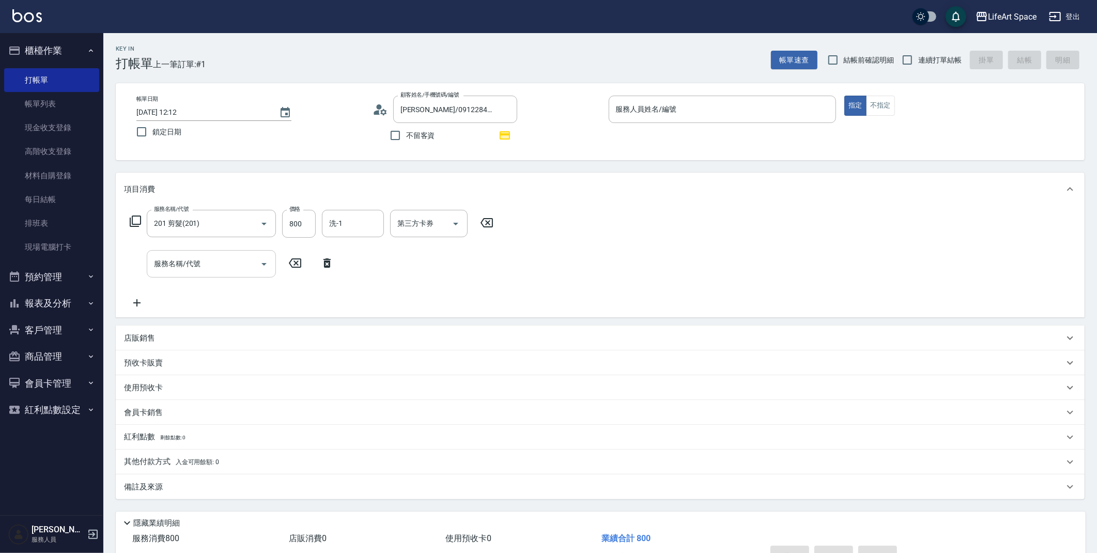
click at [183, 258] on div "服務名稱/代號 服務名稱/代號" at bounding box center [211, 263] width 129 height 27
click at [193, 272] on input "服務名稱/代號" at bounding box center [203, 264] width 104 height 18
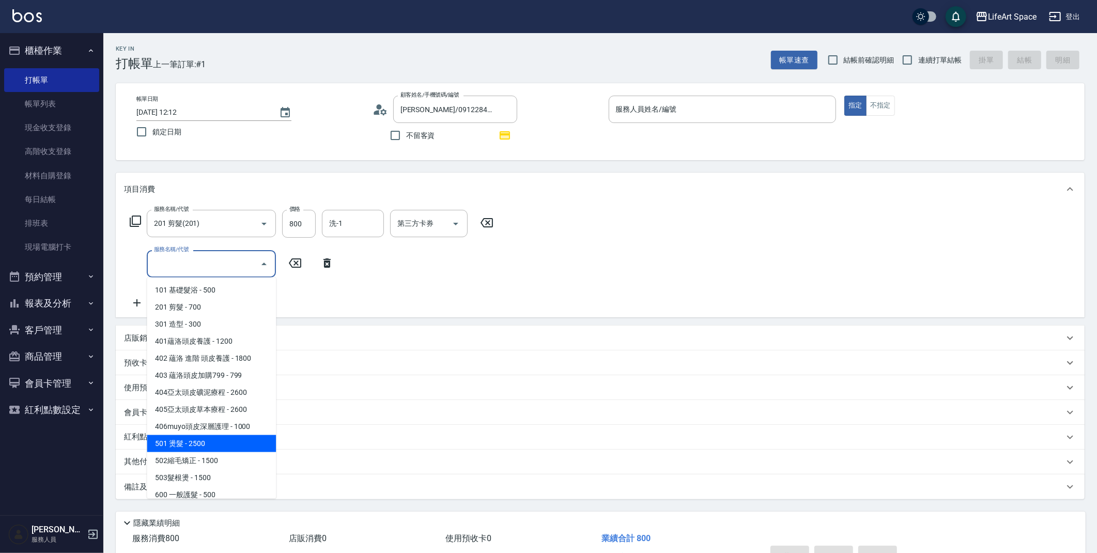
click at [202, 445] on span "501 燙髮 - 2500" at bounding box center [211, 443] width 129 height 17
type input "501 燙髮(501)"
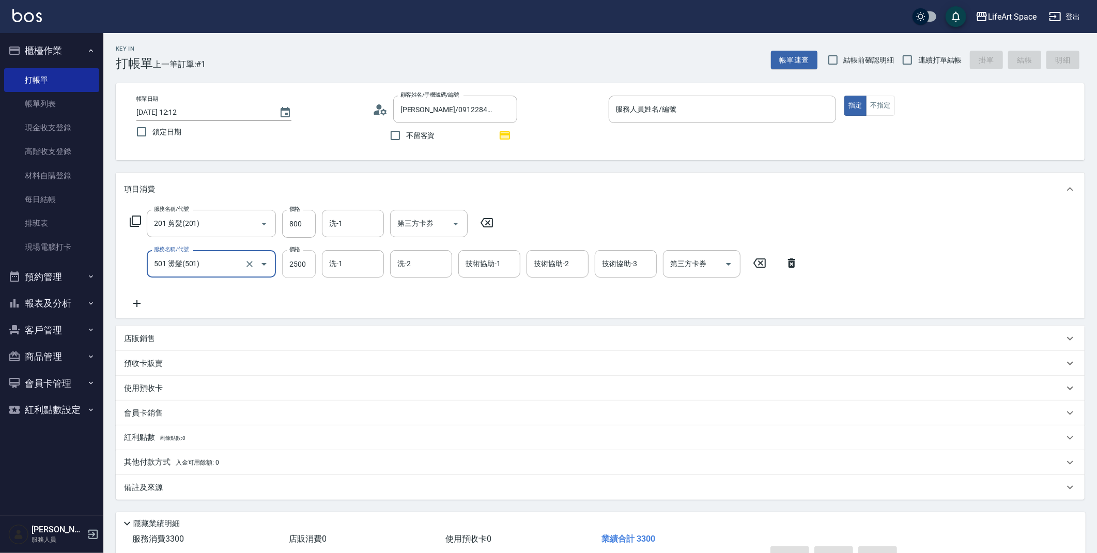
click at [302, 263] on input "2500" at bounding box center [299, 264] width 34 height 28
type input "400"
click at [154, 416] on p "會員卡銷售" at bounding box center [143, 413] width 39 height 11
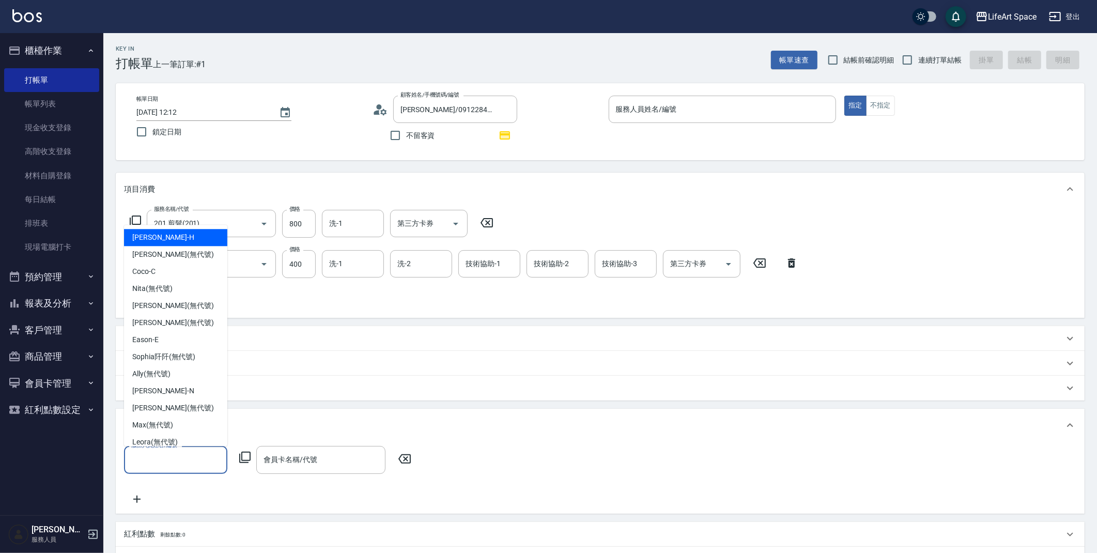
click at [162, 454] on input "服務人員姓名/編號" at bounding box center [176, 459] width 94 height 18
click at [174, 274] on div "Coco -C" at bounding box center [175, 271] width 103 height 17
type input "Coco-C"
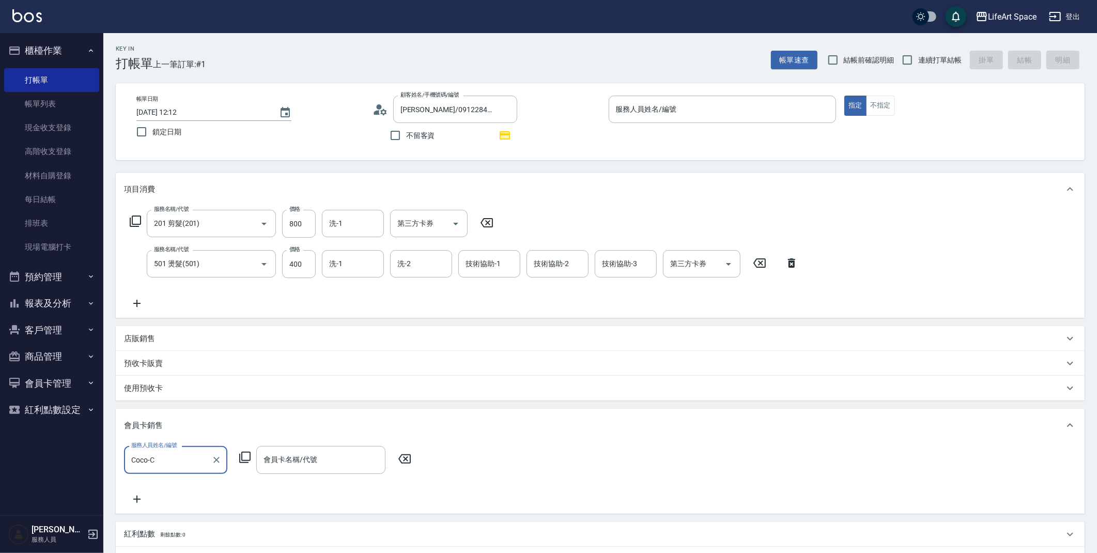
click at [150, 348] on div "店販銷售" at bounding box center [600, 338] width 968 height 25
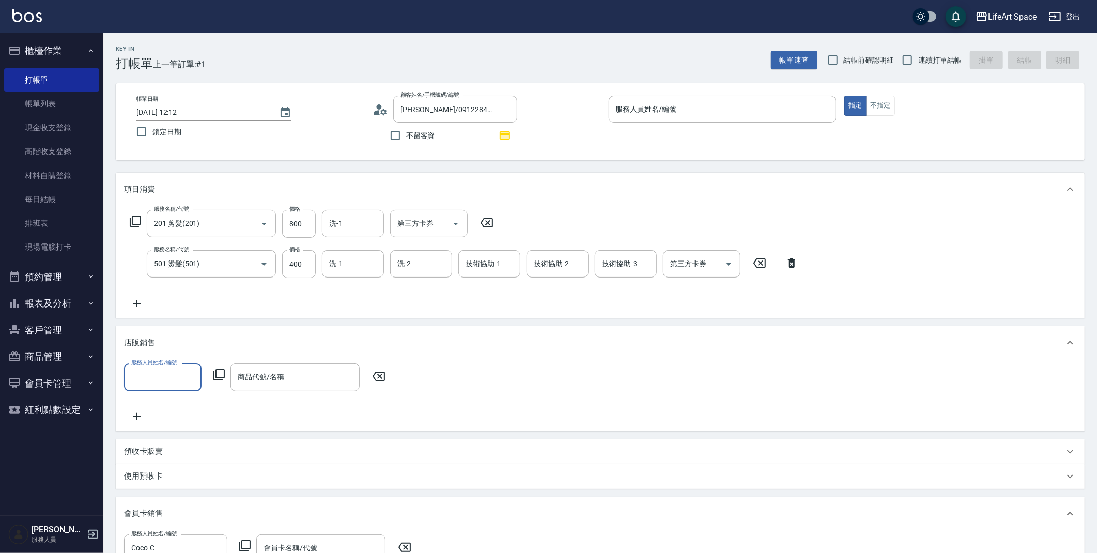
click at [153, 381] on input "服務人員姓名/編號" at bounding box center [163, 377] width 68 height 18
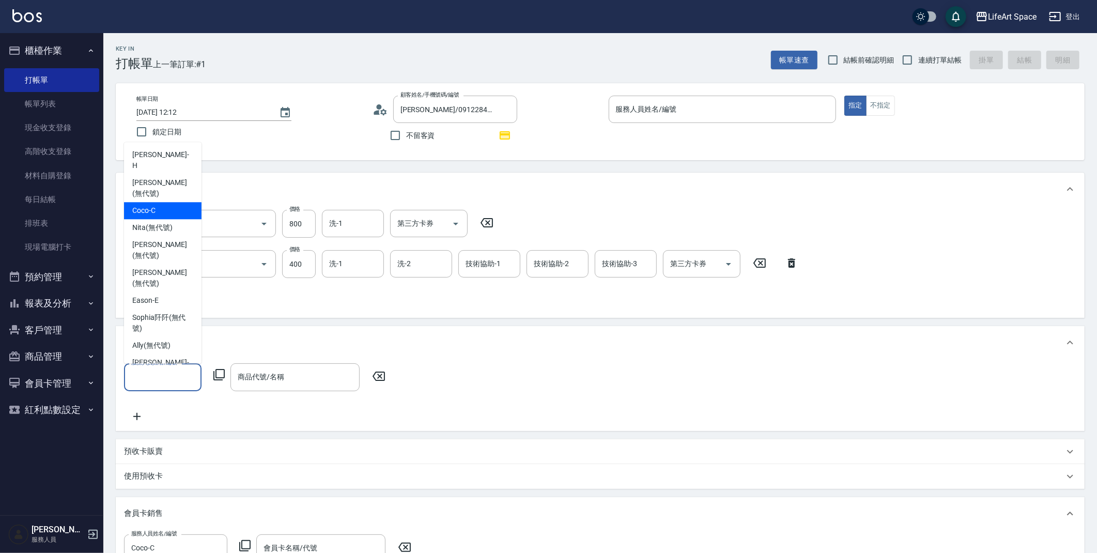
click at [148, 205] on span "Coco -C" at bounding box center [143, 210] width 23 height 11
type input "Coco-C"
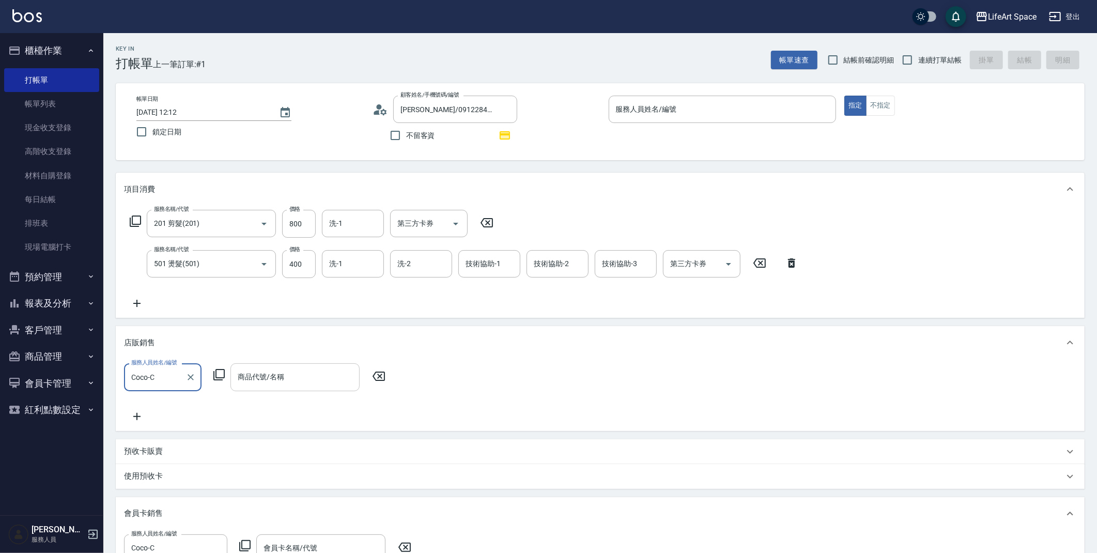
click at [283, 377] on input "商品代號/名稱" at bounding box center [295, 377] width 120 height 18
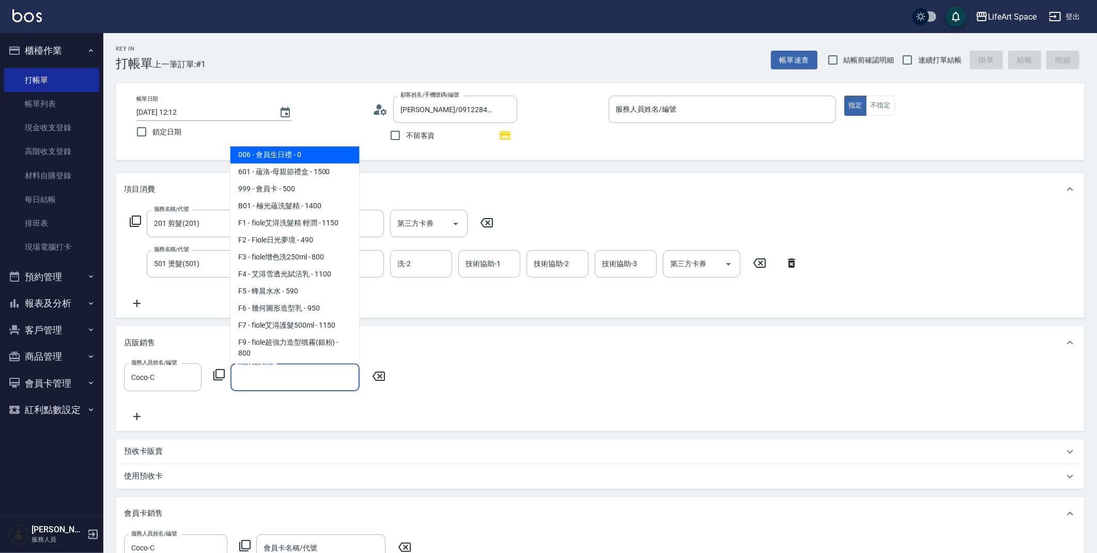
click at [287, 154] on span "006 - 會員生日禮 - 0" at bounding box center [294, 154] width 129 height 17
type input "會員生日禮"
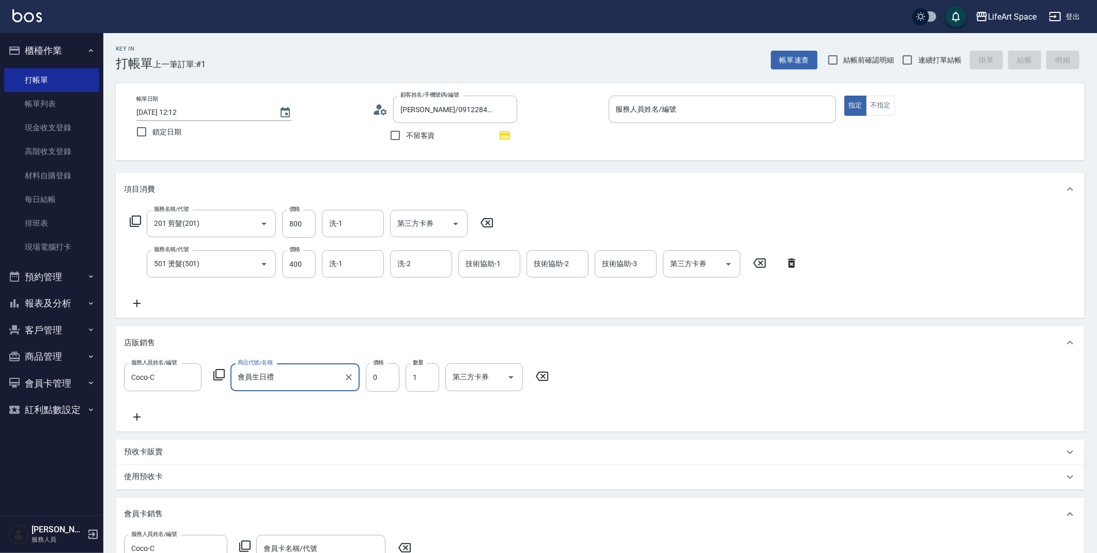
scroll to position [246, 0]
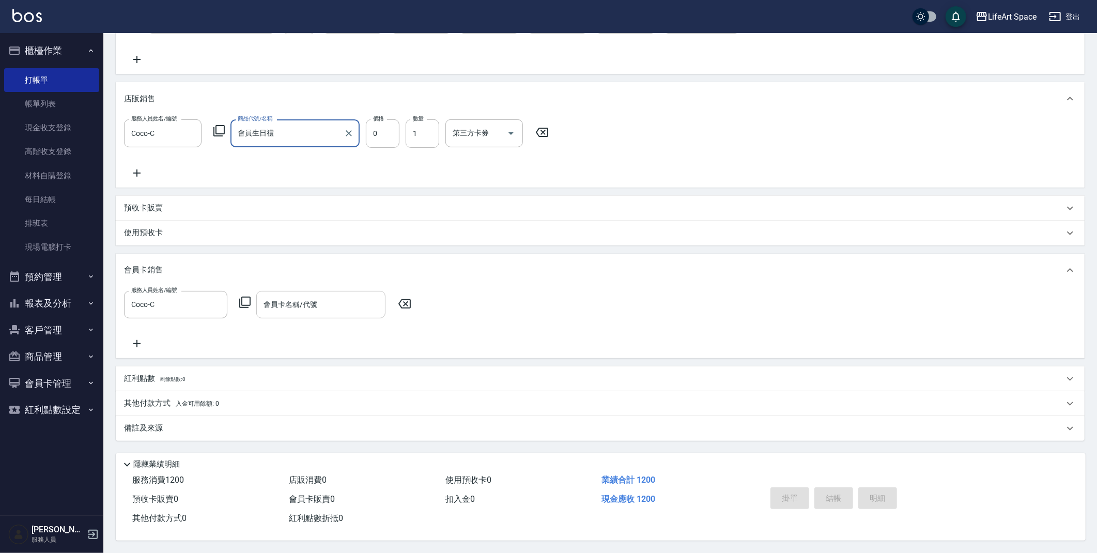
click at [289, 308] on input "會員卡名稱/代號" at bounding box center [321, 304] width 120 height 18
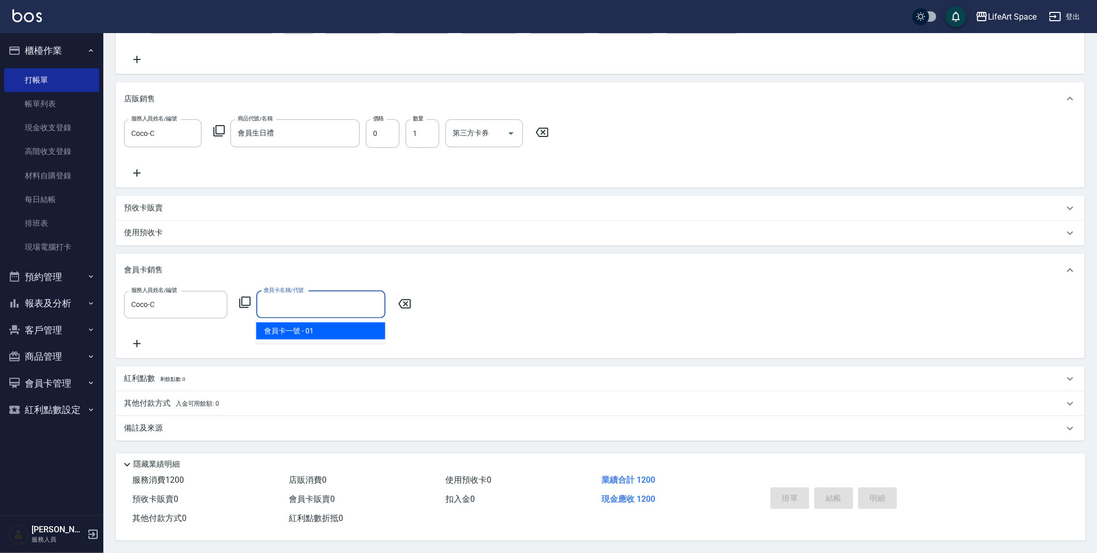
click at [304, 326] on span "會員卡一號 - 01" at bounding box center [320, 330] width 129 height 17
type input "會員卡一號-0天"
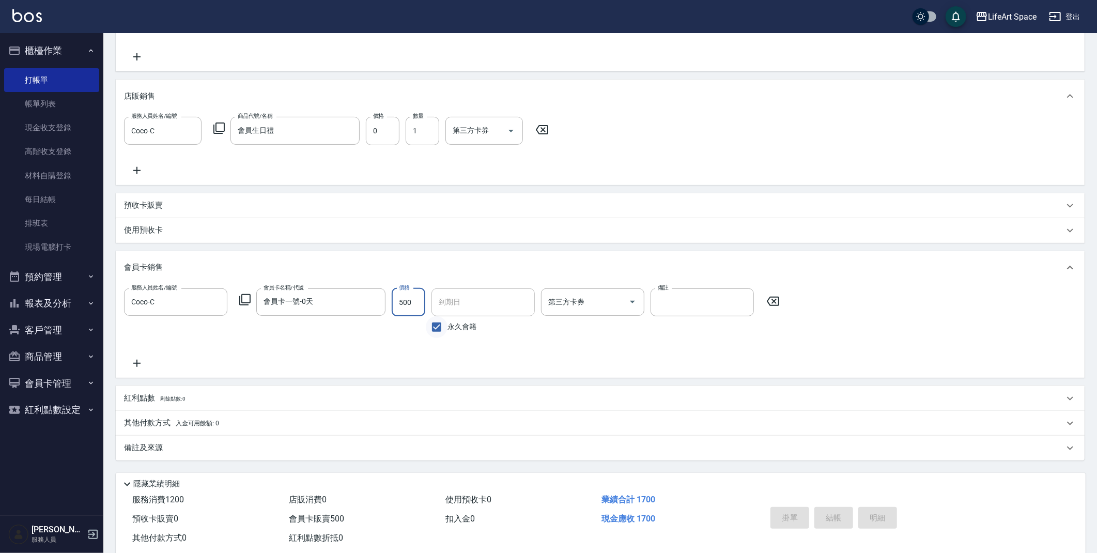
type input "500"
click at [435, 319] on input "永久會籍" at bounding box center [437, 327] width 22 height 22
checkbox input "false"
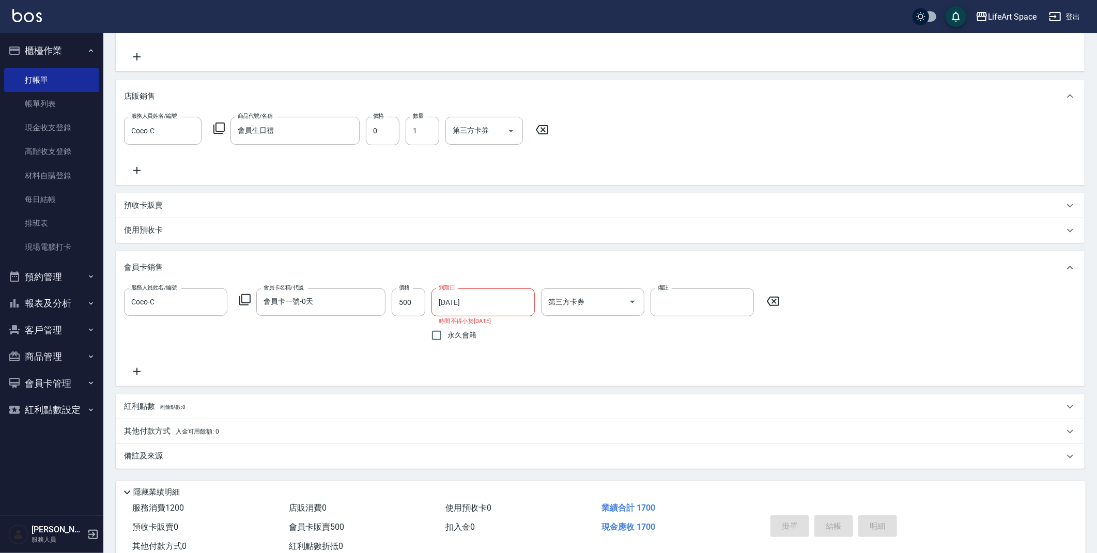
click at [458, 309] on input "[DATE]" at bounding box center [479, 302] width 96 height 28
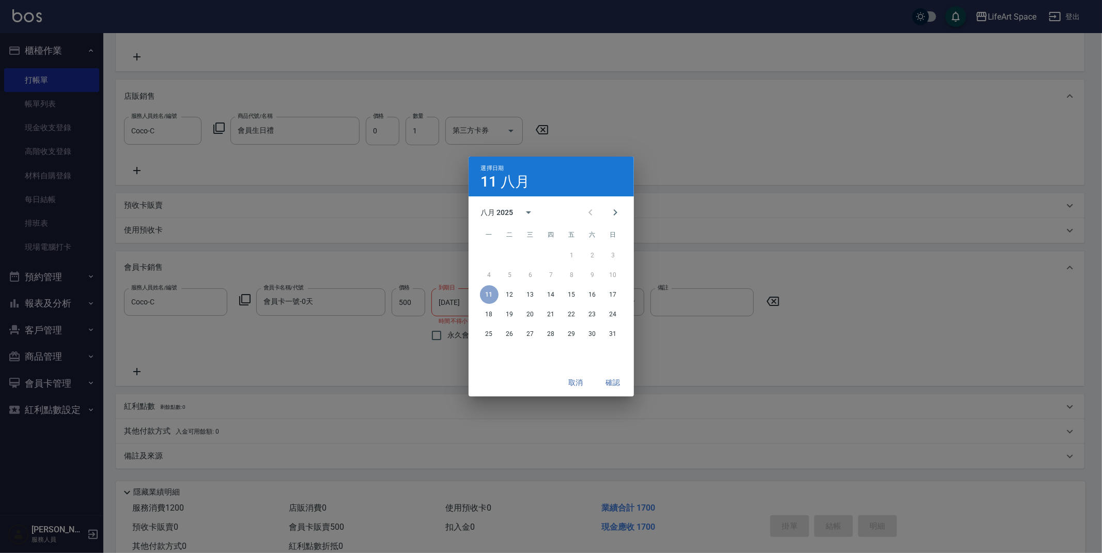
click at [505, 216] on div "八月 2025" at bounding box center [497, 212] width 33 height 11
click at [550, 237] on button "2026" at bounding box center [550, 236] width 37 height 19
type input "[DATE]"
drag, startPoint x: 606, startPoint y: 378, endPoint x: 599, endPoint y: 378, distance: 7.7
click at [606, 377] on button "確認" at bounding box center [613, 382] width 33 height 19
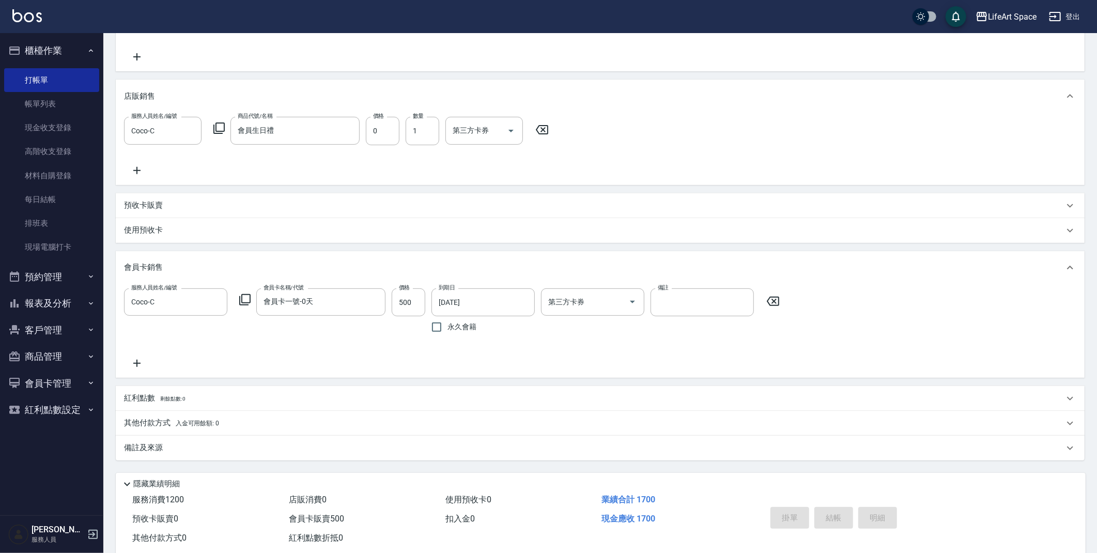
click at [243, 443] on div "備註及來源" at bounding box center [594, 447] width 940 height 11
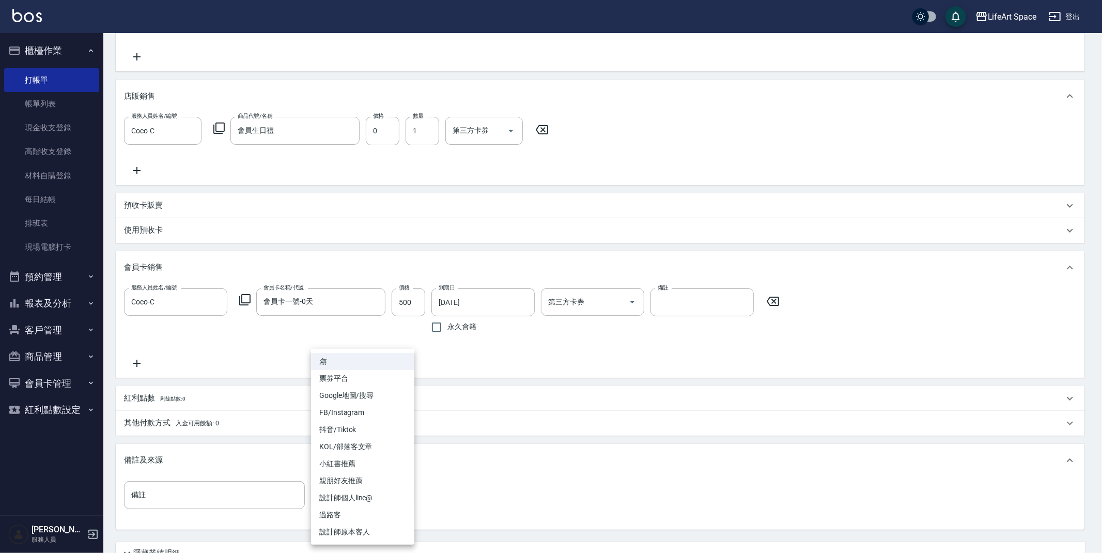
click at [325, 498] on body "LifeArt Space 登出 櫃檯作業 打帳單 帳單列表 現金收支登錄 高階收支登錄 材料自購登錄 每日結帳 排班表 現場電腦打卡 預約管理 預約管理 單…" at bounding box center [551, 198] width 1102 height 888
click at [354, 532] on li "設計師原本客人" at bounding box center [362, 531] width 103 height 17
type input "設計師原本客人"
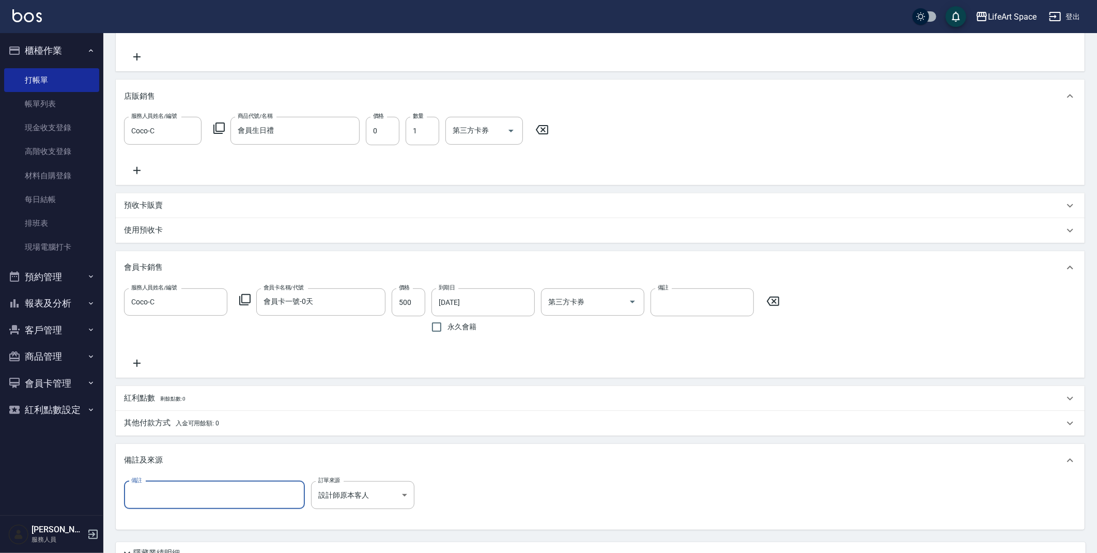
click at [194, 496] on input "備註" at bounding box center [214, 495] width 181 height 28
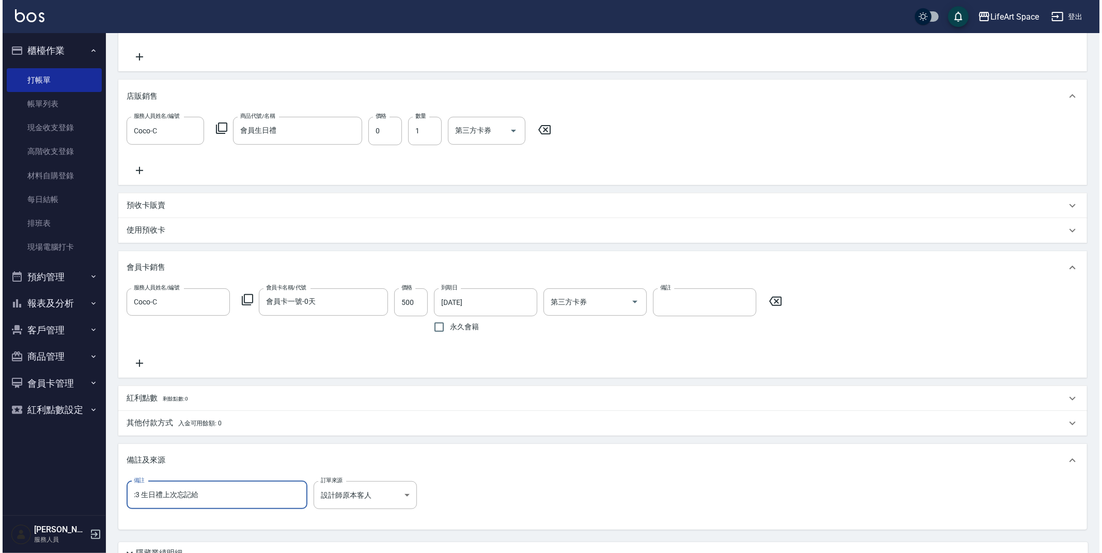
scroll to position [58, 0]
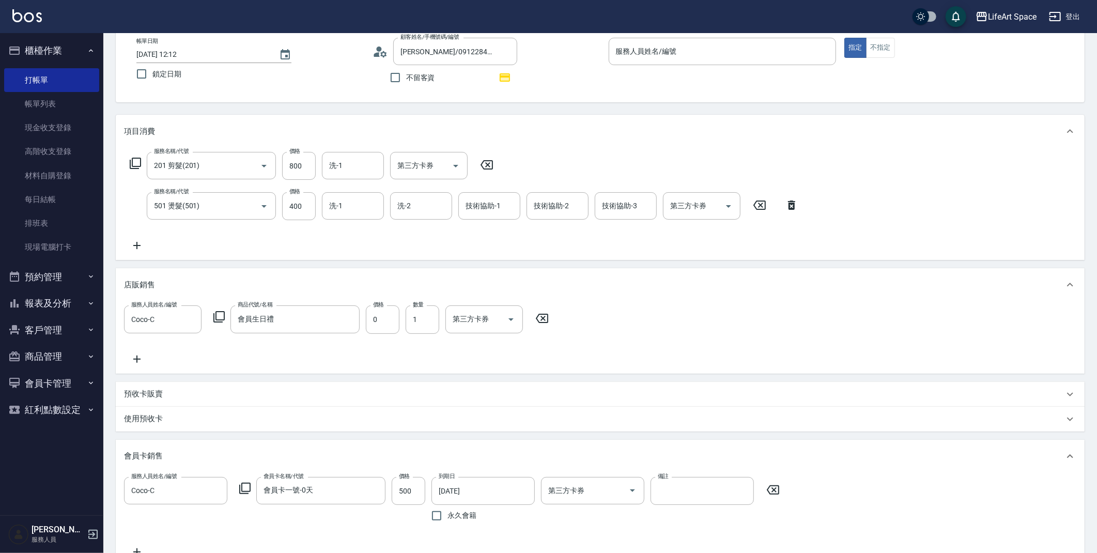
type input ":3 生日禮上次忘記給"
click at [171, 52] on input "[DATE] 12:12" at bounding box center [202, 54] width 132 height 17
type input "[DATE] 12:12"
click at [629, 56] on input "服務人員姓名/編號" at bounding box center [722, 51] width 218 height 18
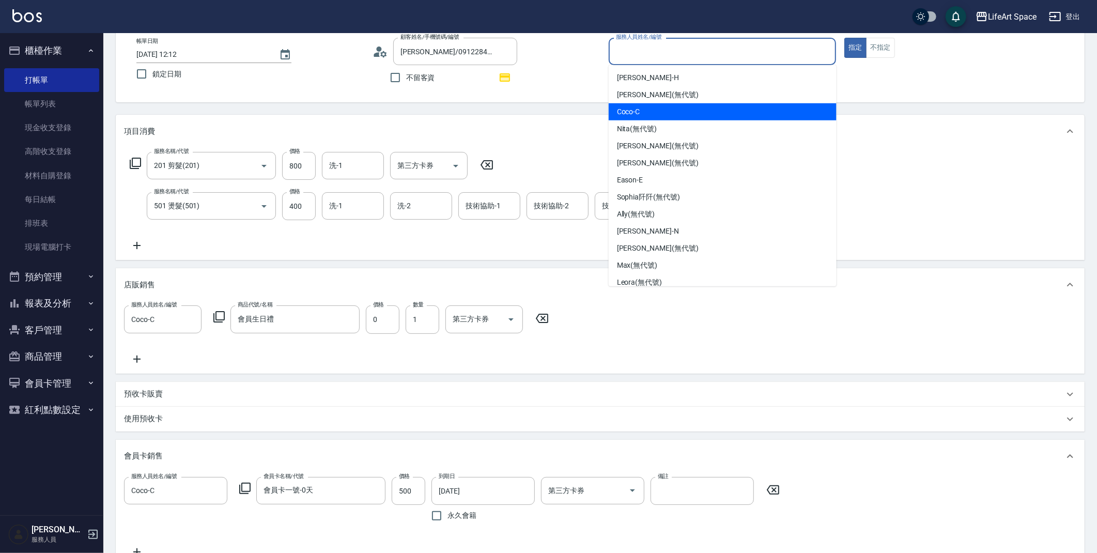
click at [646, 108] on div "Coco -C" at bounding box center [722, 111] width 228 height 17
type input "Coco-C"
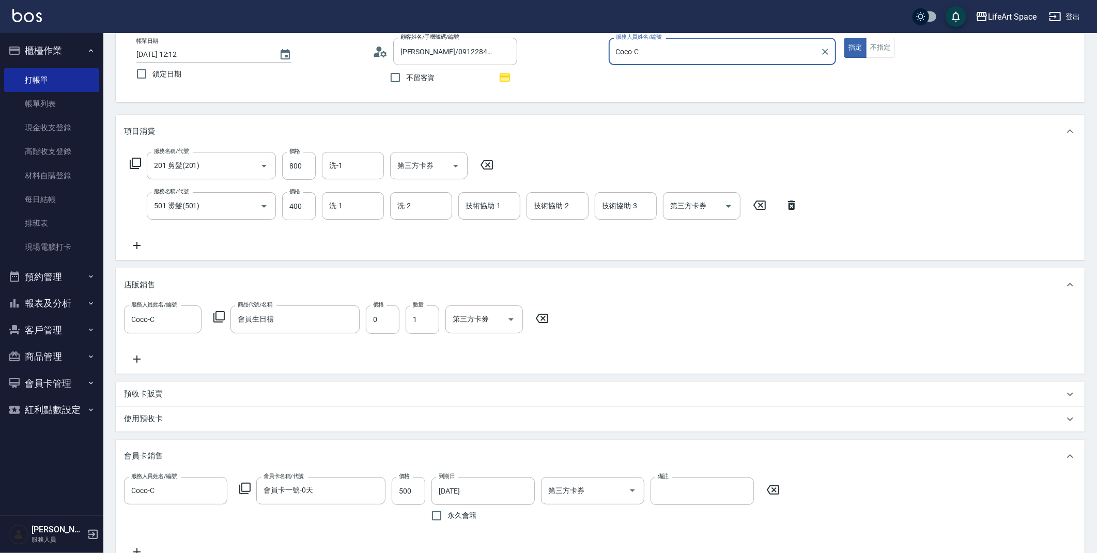
click at [380, 52] on icon at bounding box center [379, 51] width 15 height 15
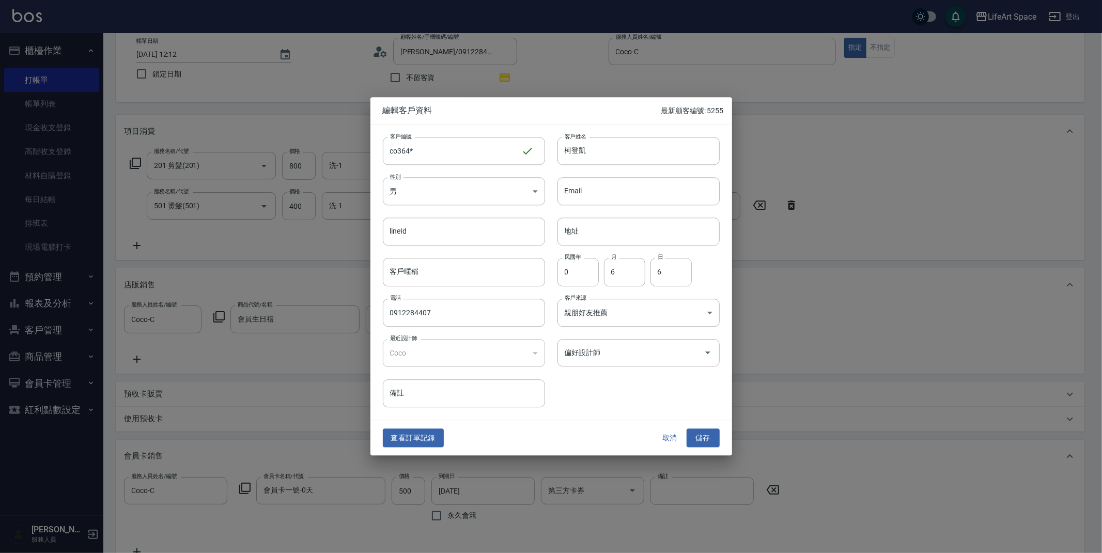
click at [597, 351] on input "偏好設計師" at bounding box center [630, 352] width 137 height 18
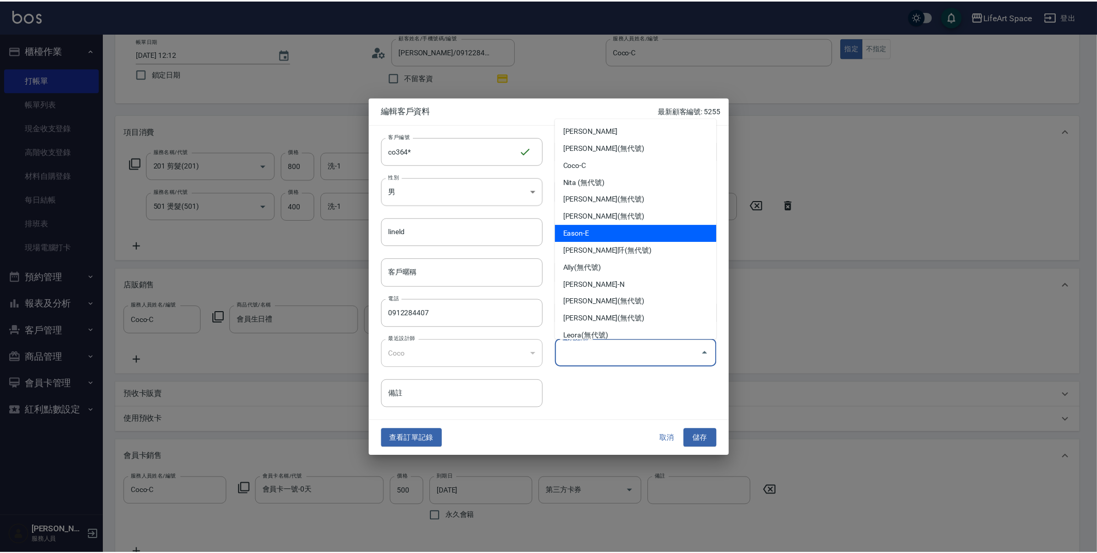
scroll to position [2, 0]
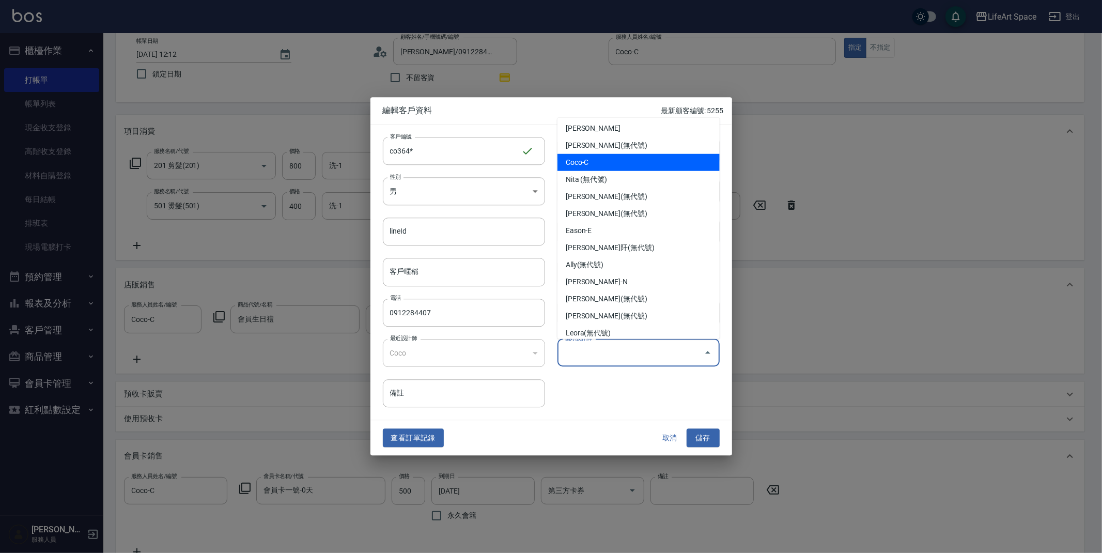
click at [599, 157] on li "Coco-C" at bounding box center [638, 162] width 162 height 17
type input "Coco"
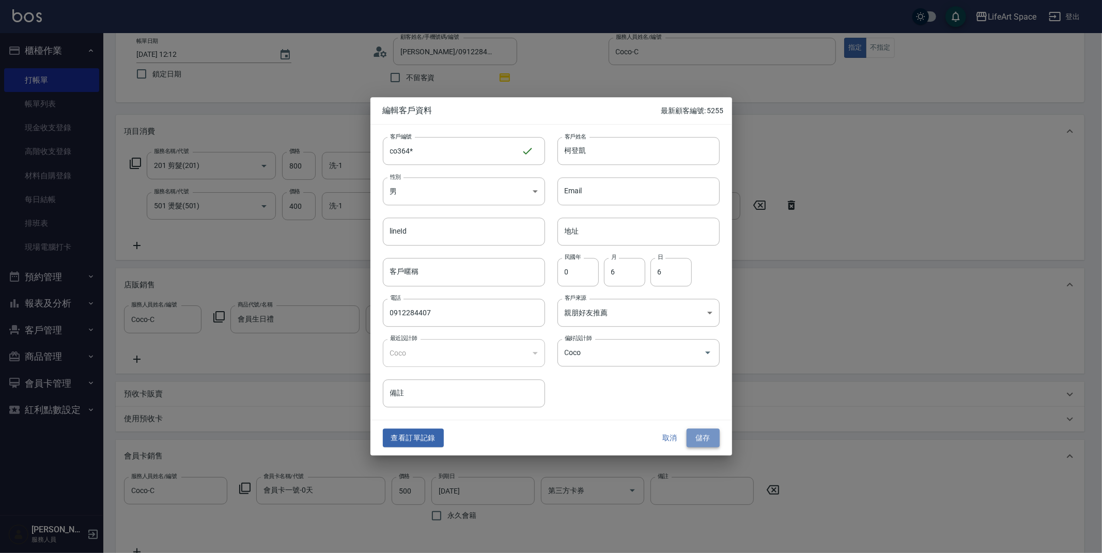
click at [699, 433] on button "儲存" at bounding box center [702, 437] width 33 height 19
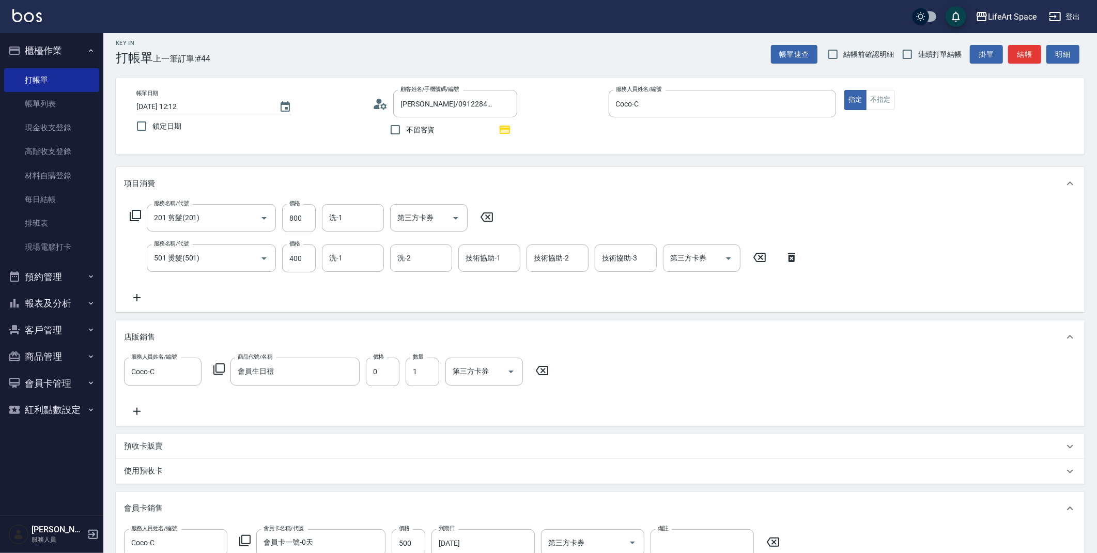
scroll to position [338, 0]
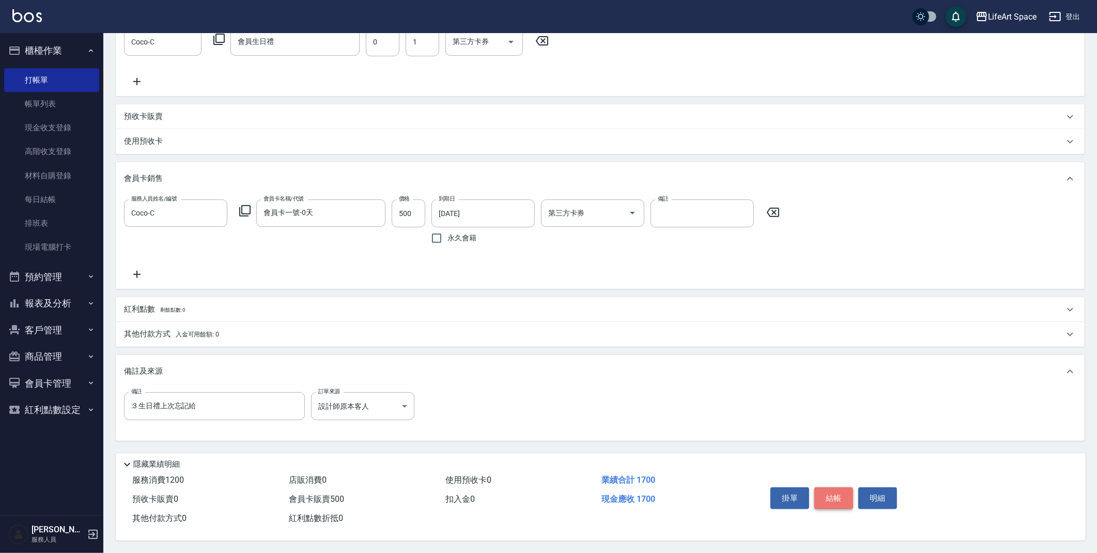
click at [835, 487] on button "結帳" at bounding box center [833, 498] width 39 height 22
click at [835, 486] on div "Key In 打帳單 上一筆訂單:#44 帳單速查 結帳前確認明細 連續打單結帳 掛單 結帳 明細 帳單日期 [DATE] 12:12 鎖定日期 顧客姓名/手…" at bounding box center [548, 109] width 1097 height 888
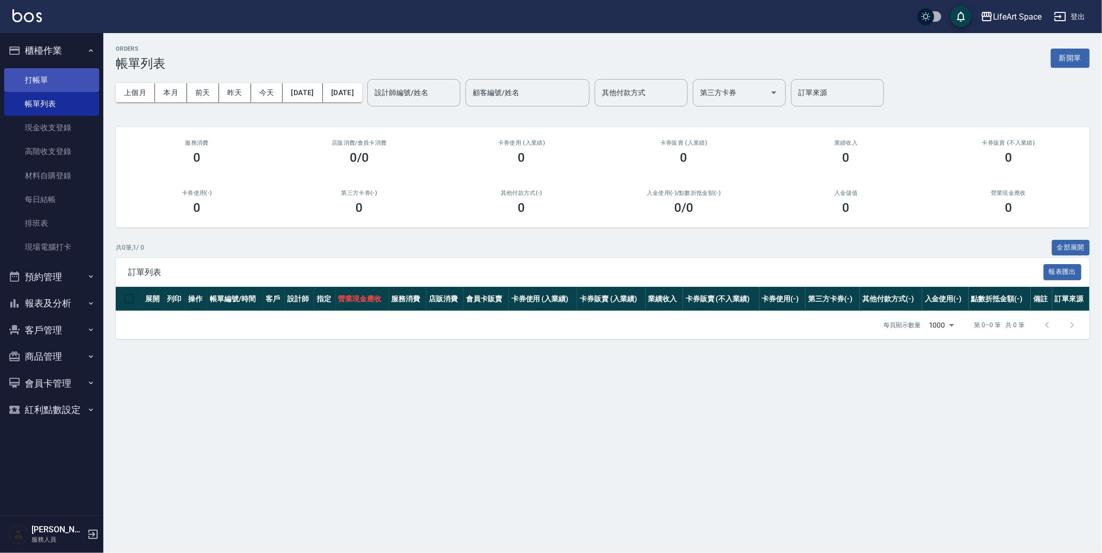
click at [28, 68] on link "打帳單" at bounding box center [51, 80] width 95 height 24
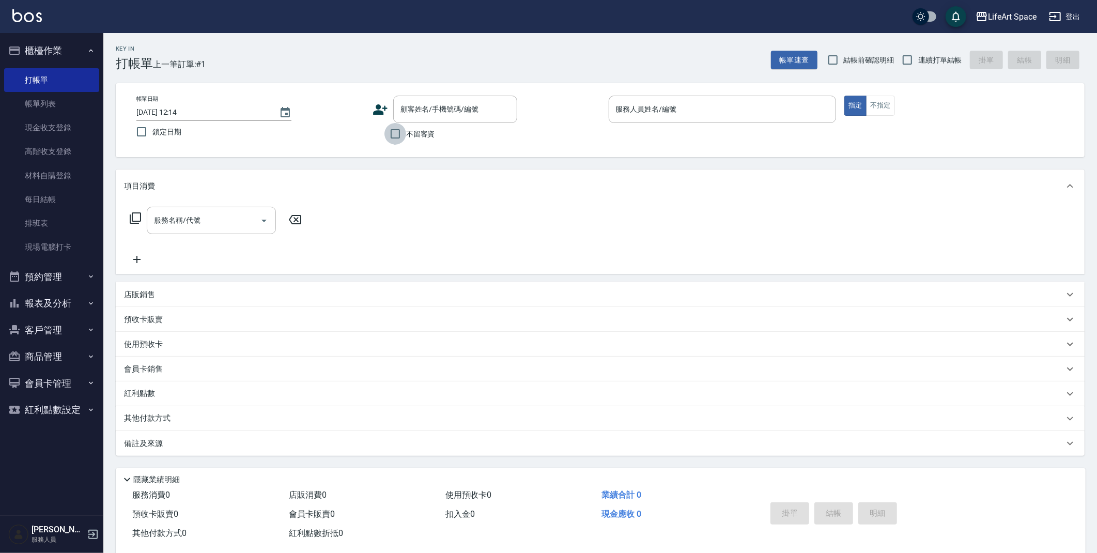
click at [394, 128] on input "不留客資" at bounding box center [395, 134] width 22 height 22
checkbox input "true"
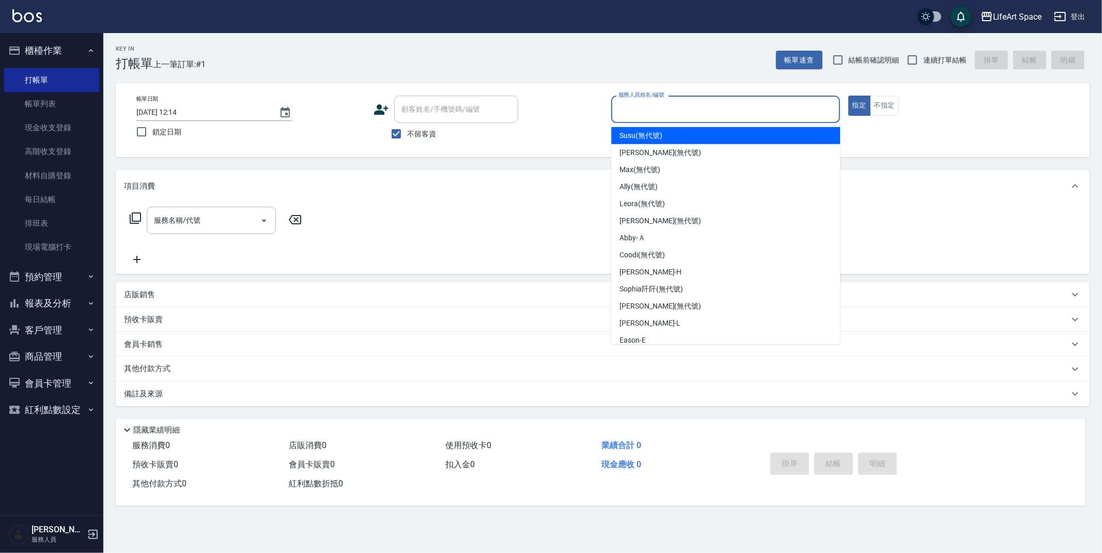
click at [623, 108] on input "服務人員姓名/編號" at bounding box center [726, 109] width 220 height 18
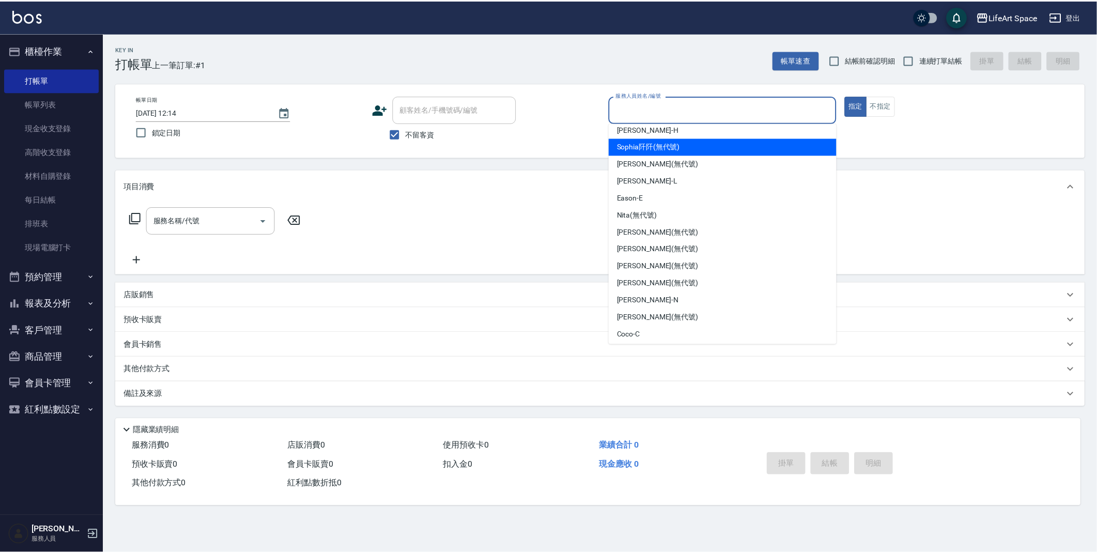
scroll to position [145, 0]
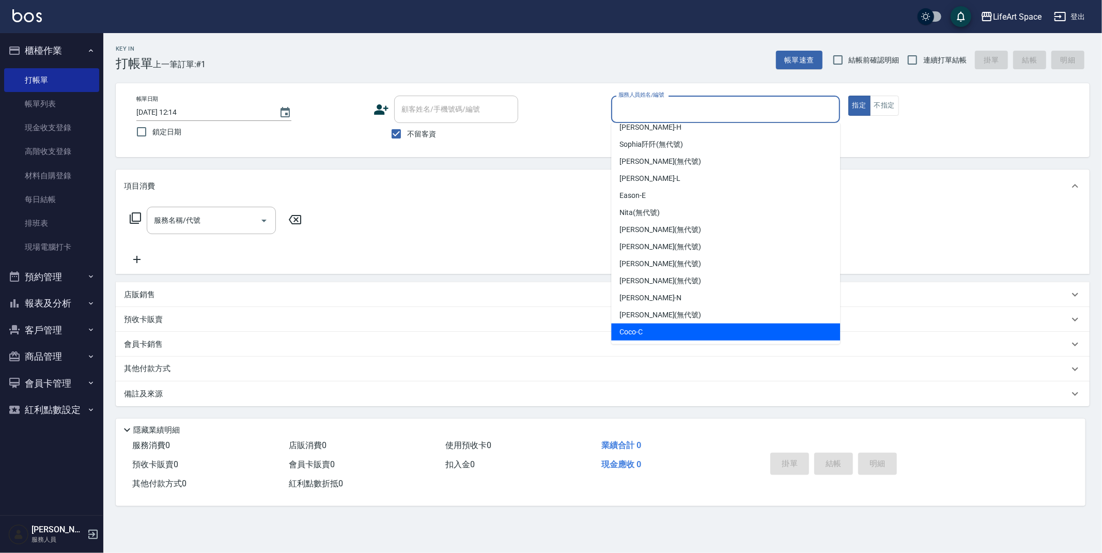
click at [641, 330] on span "Coco -C" at bounding box center [630, 331] width 23 height 11
type input "Coco-C"
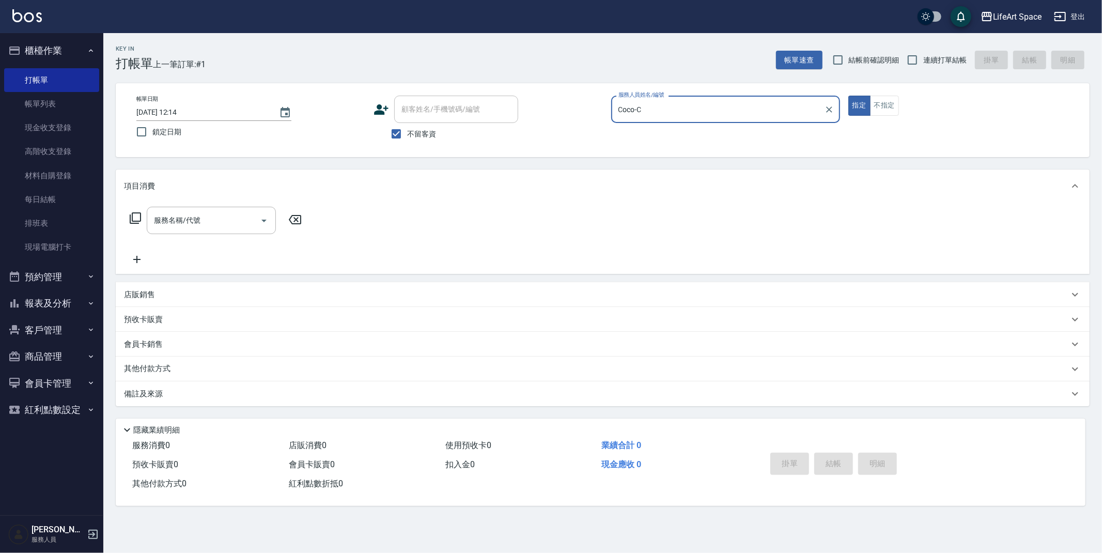
click at [170, 112] on input "[DATE] 12:14" at bounding box center [202, 112] width 132 height 17
type input "[DATE] 12:14"
click at [209, 217] on input "服務名稱/代號" at bounding box center [203, 220] width 104 height 18
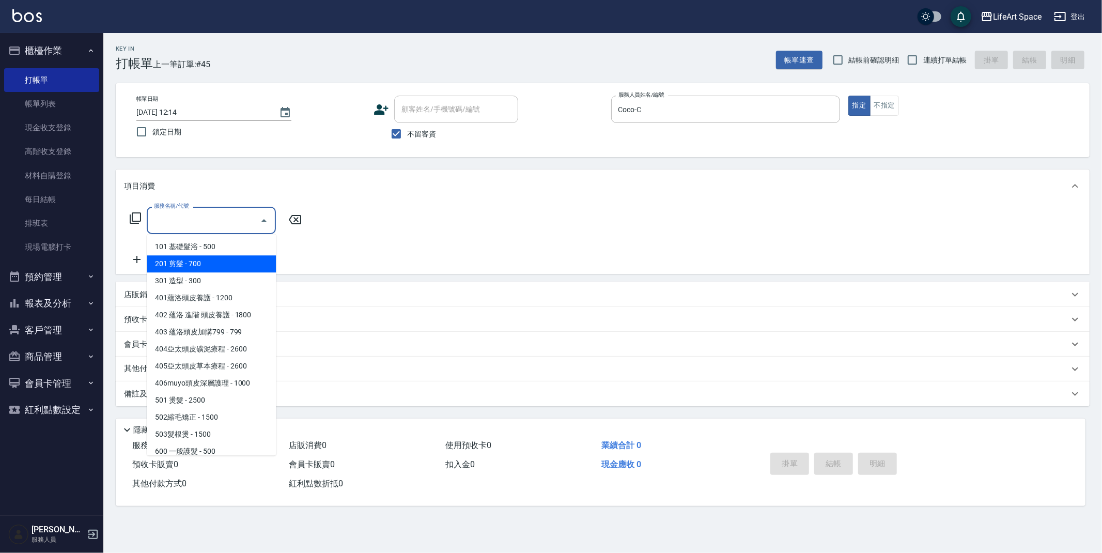
click at [212, 267] on span "201 剪髮 - 700" at bounding box center [211, 263] width 129 height 17
type input "201 剪髮(201)"
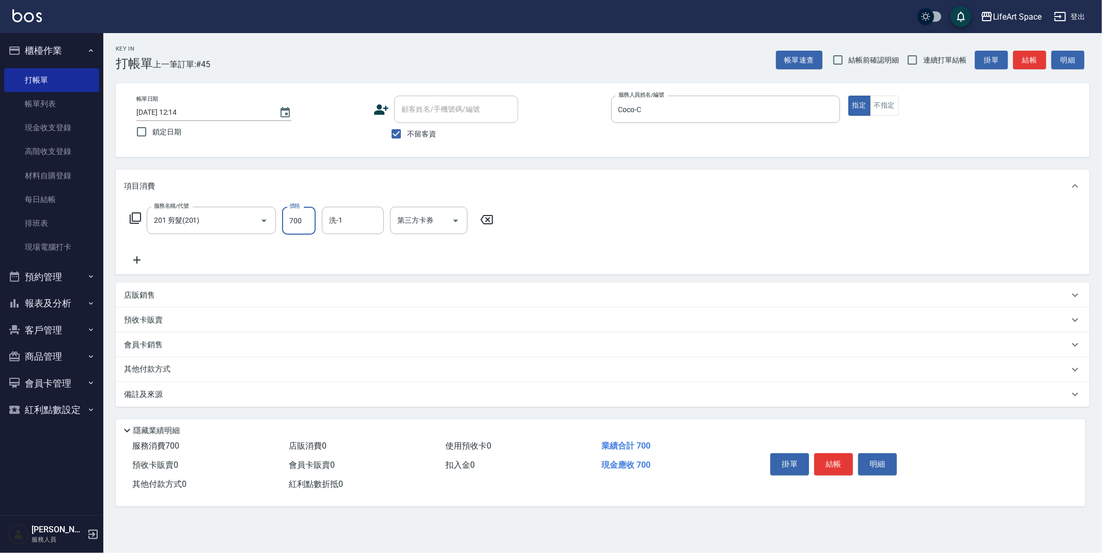
click at [305, 226] on input "700" at bounding box center [299, 221] width 34 height 28
type input "100"
click at [272, 398] on div "備註及來源" at bounding box center [596, 394] width 945 height 11
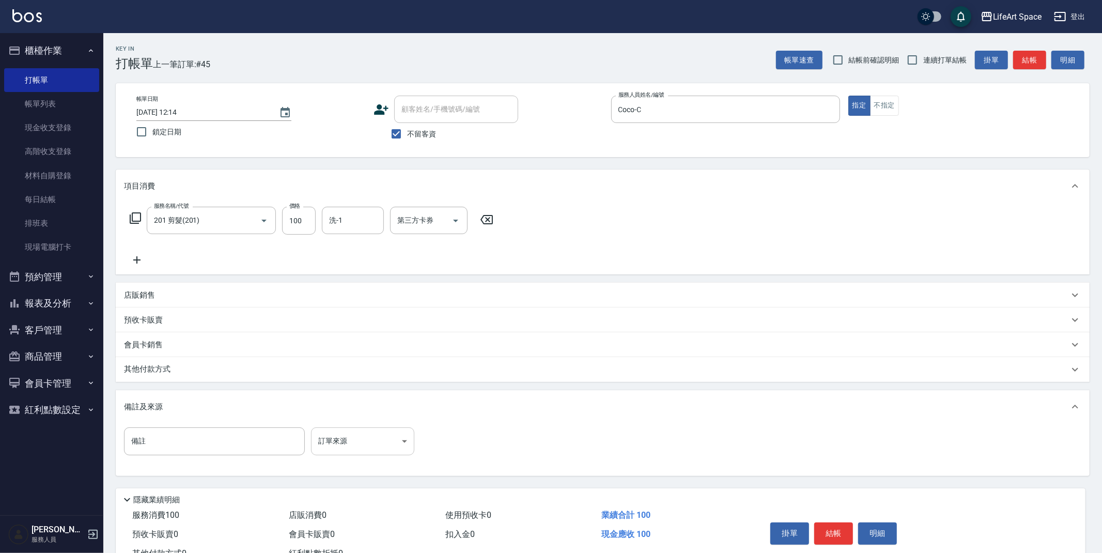
click at [345, 443] on body "LifeArt Space 登出 櫃檯作業 打帳單 帳單列表 現金收支登錄 高階收支登錄 材料自購登錄 每日結帳 排班表 現場電腦打卡 預約管理 預約管理 單…" at bounding box center [551, 294] width 1102 height 588
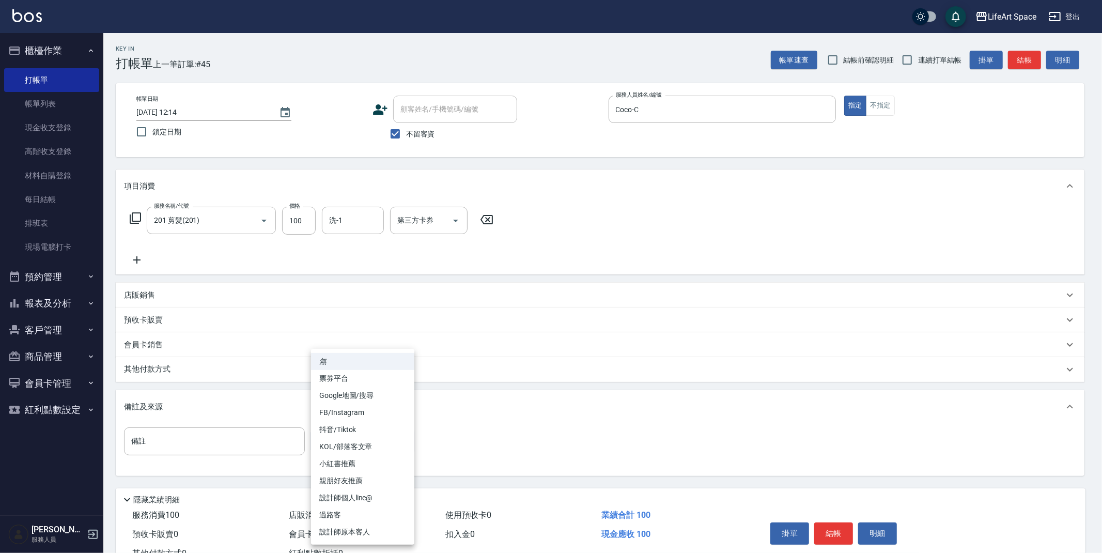
click at [362, 533] on li "設計師原本客人" at bounding box center [362, 531] width 103 height 17
type input "設計師原本客人"
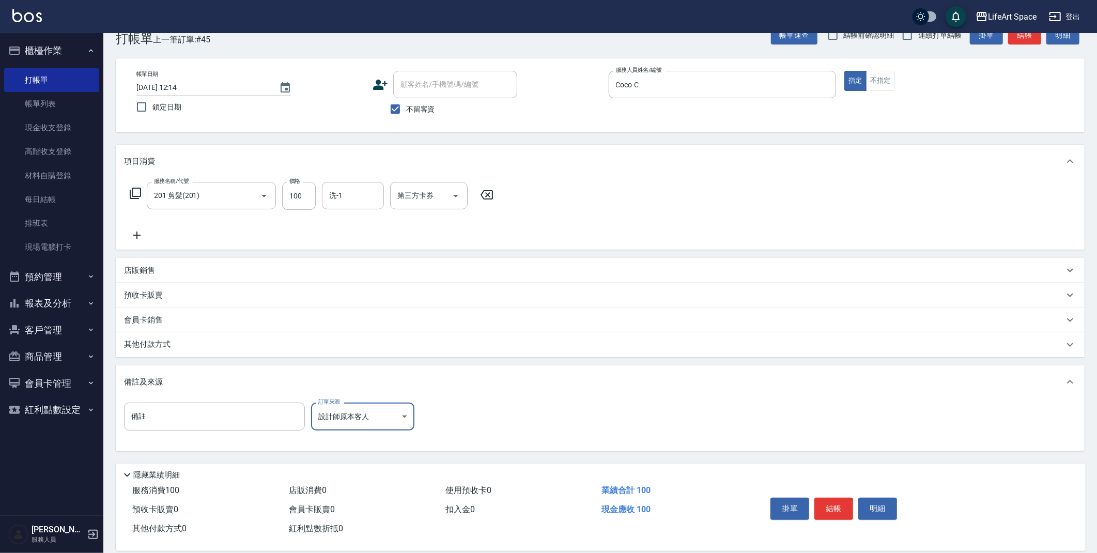
scroll to position [38, 0]
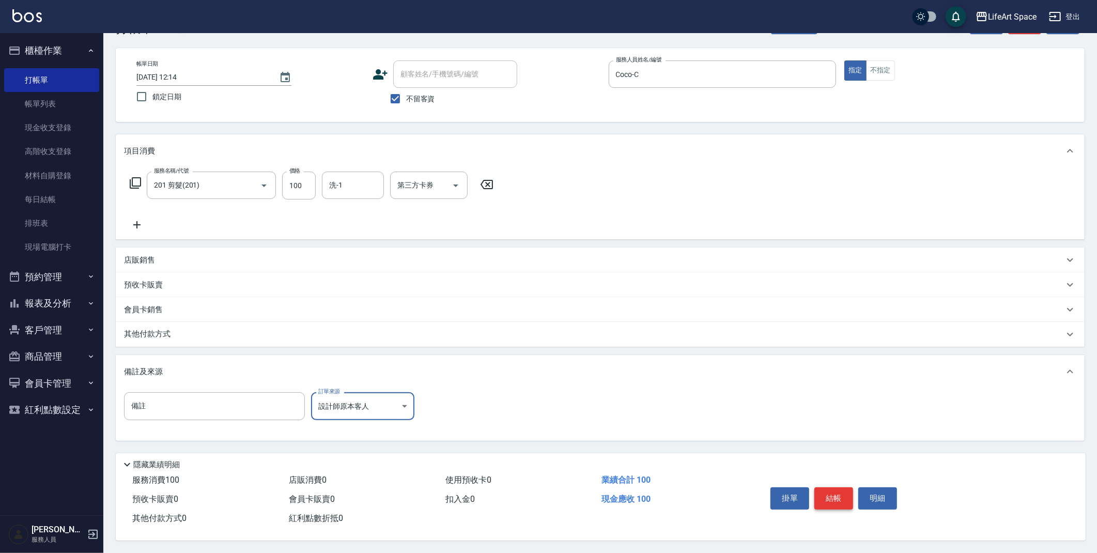
click at [830, 499] on button "結帳" at bounding box center [833, 498] width 39 height 22
